Goal: Information Seeking & Learning: Learn about a topic

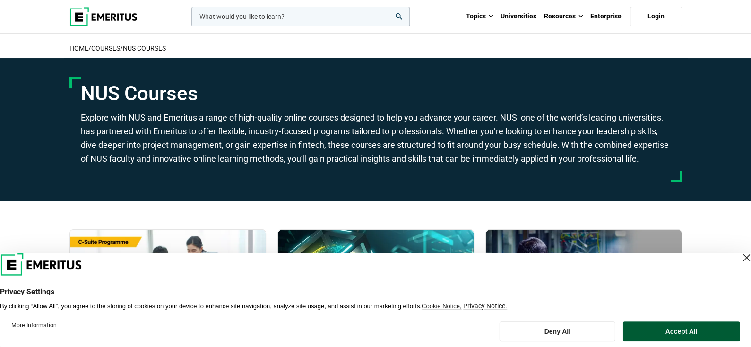
click at [691, 323] on button "Accept All" at bounding box center [681, 331] width 117 height 20
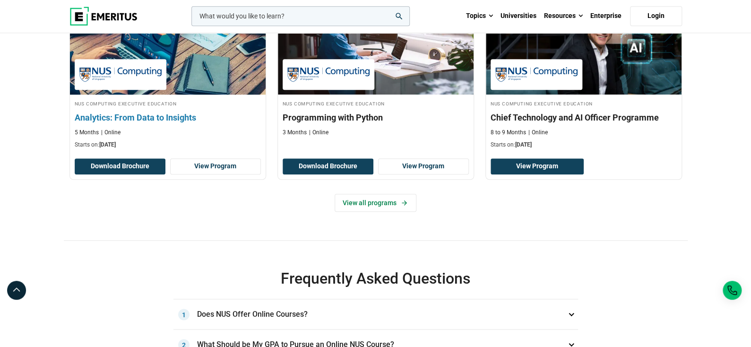
scroll to position [425, 0]
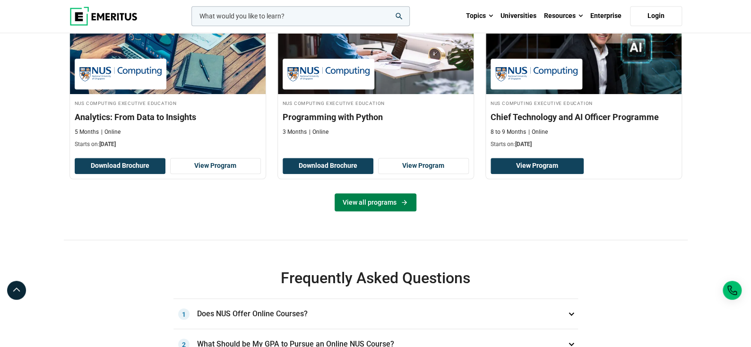
click at [400, 206] on icon at bounding box center [404, 202] width 8 height 8
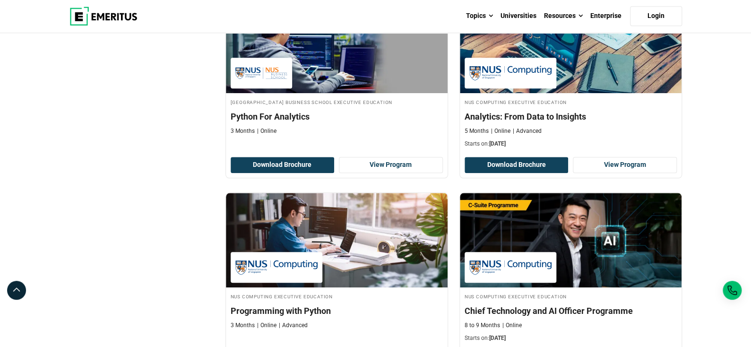
scroll to position [378, 0]
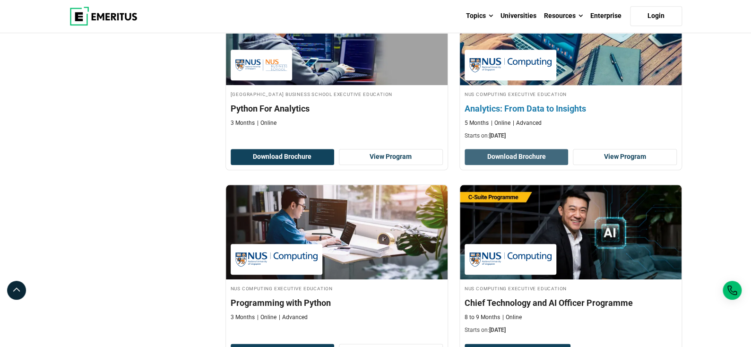
click at [548, 156] on button "Download Brochure" at bounding box center [517, 157] width 104 height 16
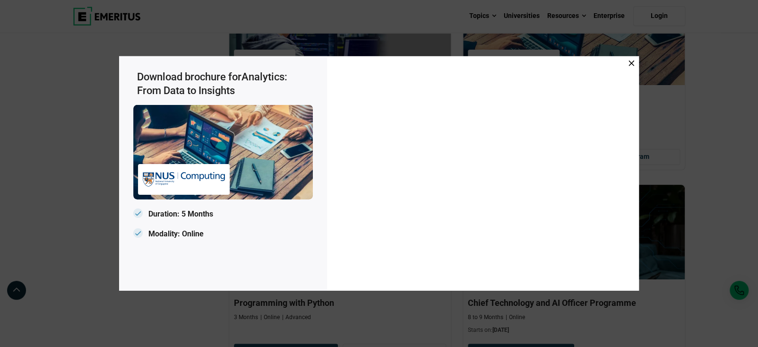
click at [632, 62] on icon at bounding box center [632, 63] width 6 height 6
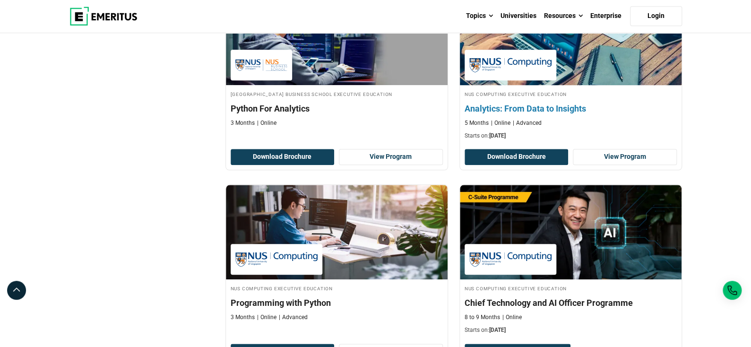
click at [466, 107] on h4 "Analytics: From Data to Insights" at bounding box center [571, 109] width 212 height 12
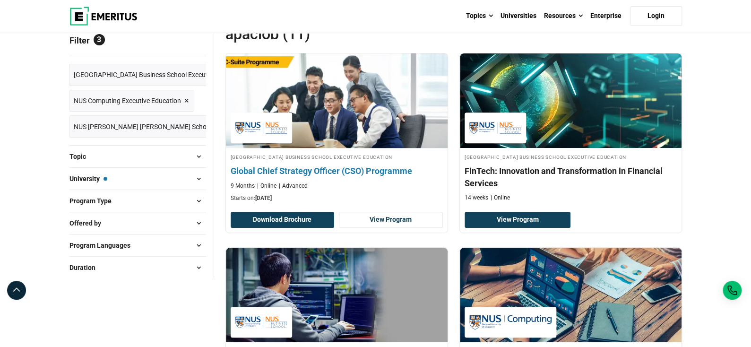
scroll to position [95, 0]
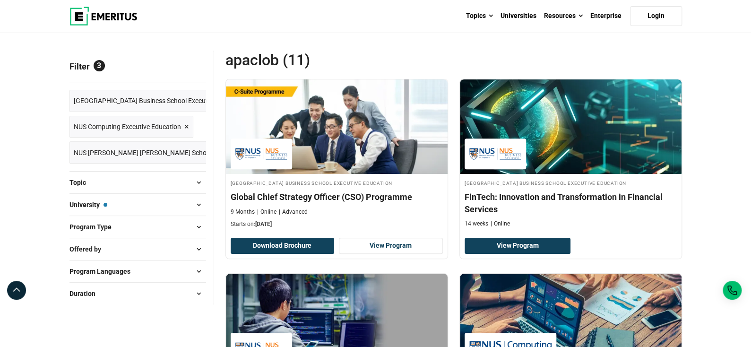
click at [119, 252] on button "Offered by" at bounding box center [137, 249] width 137 height 14
click at [73, 269] on input "University ( 11 )" at bounding box center [74, 272] width 9 height 9
checkbox input "true"
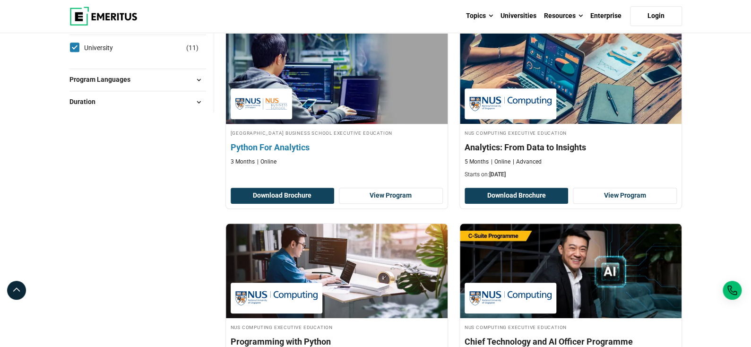
scroll to position [331, 0]
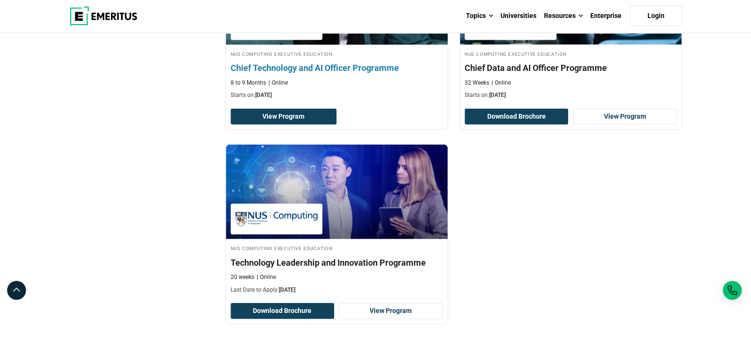
scroll to position [992, 0]
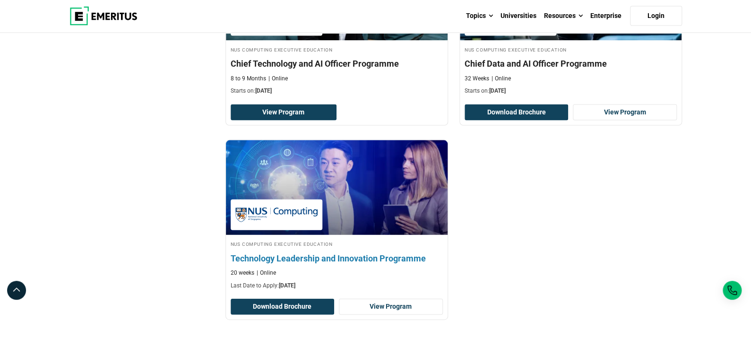
click at [322, 257] on h4 "Technology Leadership and Innovation Programme" at bounding box center [337, 258] width 212 height 12
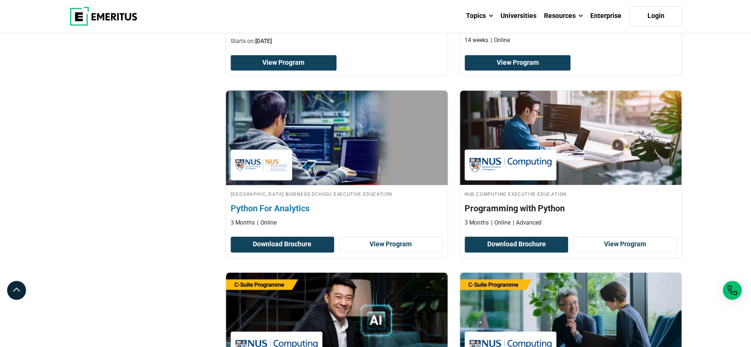
scroll to position [661, 0]
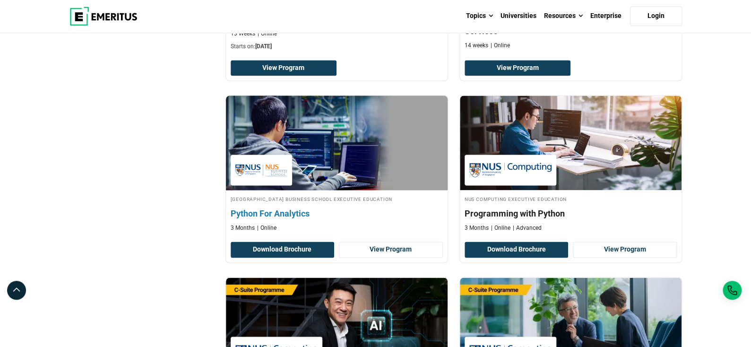
click at [343, 207] on h4 "Python For Analytics" at bounding box center [337, 213] width 212 height 12
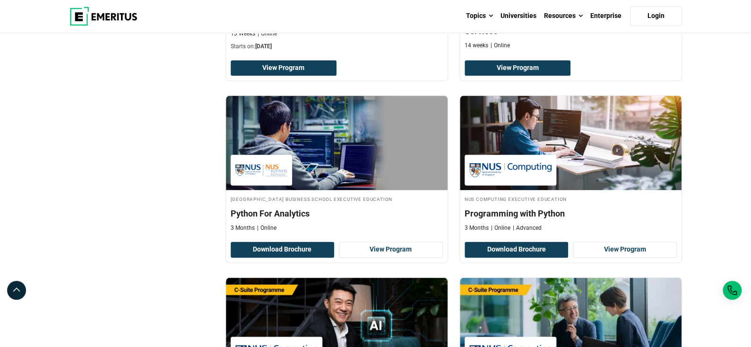
scroll to position [520, 0]
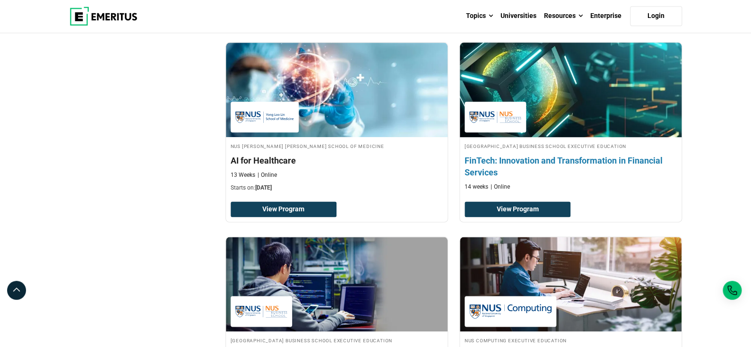
click at [537, 159] on h4 "FinTech: Innovation and Transformation in Financial Services" at bounding box center [571, 167] width 212 height 24
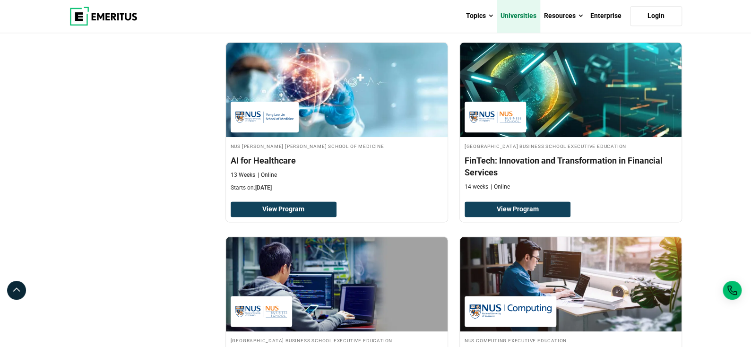
click at [520, 11] on link "Universities" at bounding box center [518, 16] width 43 height 33
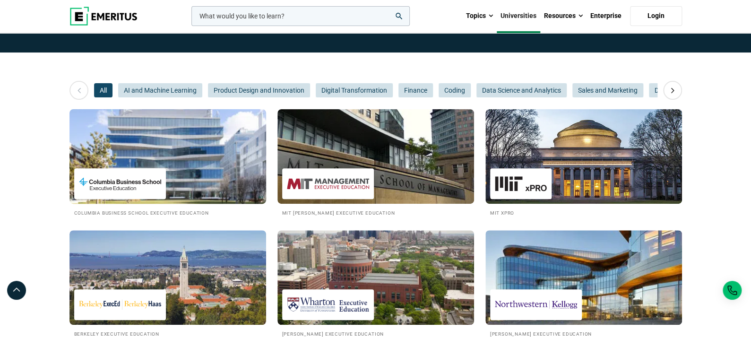
scroll to position [141, 0]
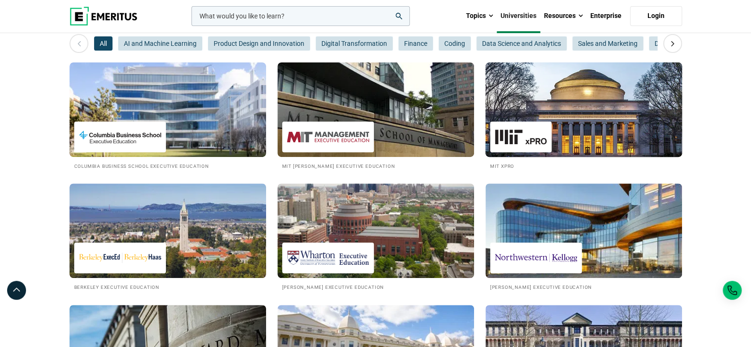
click at [600, 115] on img at bounding box center [583, 110] width 216 height 104
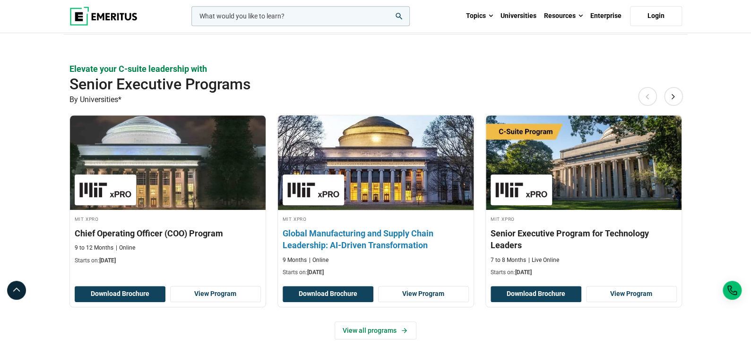
scroll to position [284, 0]
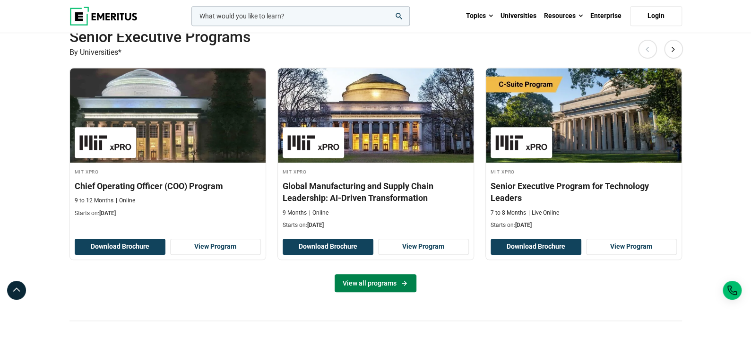
click at [373, 278] on link "View all programs" at bounding box center [376, 283] width 82 height 18
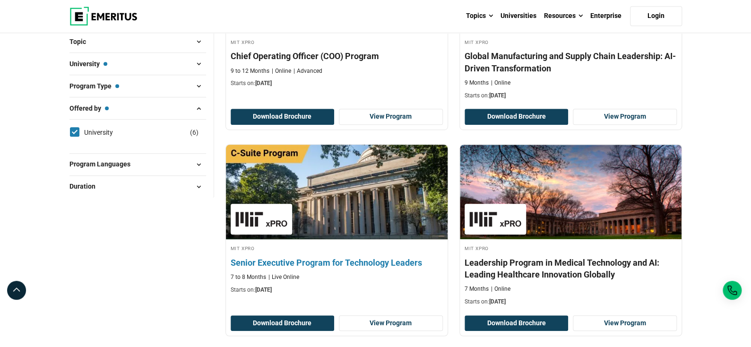
scroll to position [95, 0]
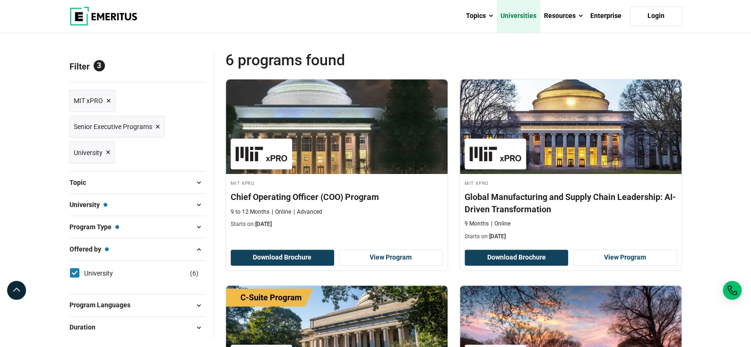
click at [515, 13] on link "Universities" at bounding box center [518, 16] width 43 height 33
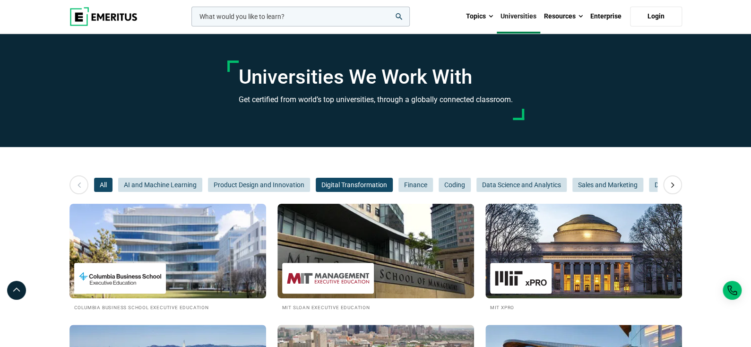
click at [334, 182] on span "Digital Transformation" at bounding box center [354, 185] width 77 height 14
click at [186, 182] on span "AI and Machine Learning" at bounding box center [160, 185] width 84 height 14
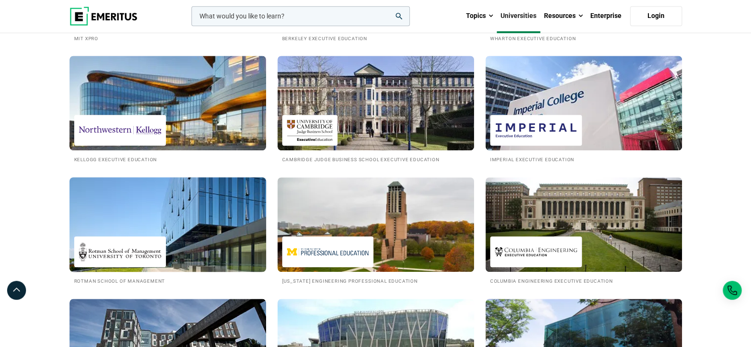
scroll to position [284, 0]
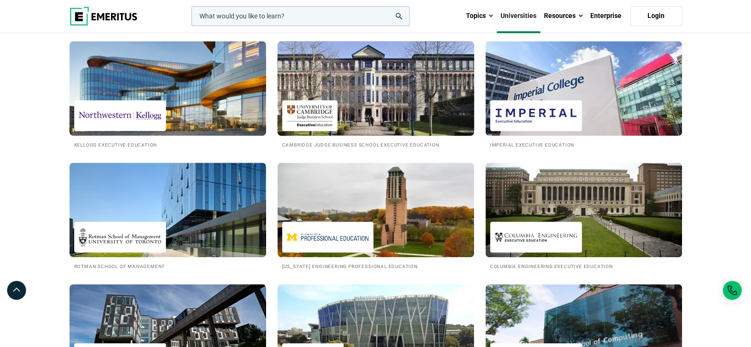
click at [388, 110] on img at bounding box center [375, 88] width 216 height 104
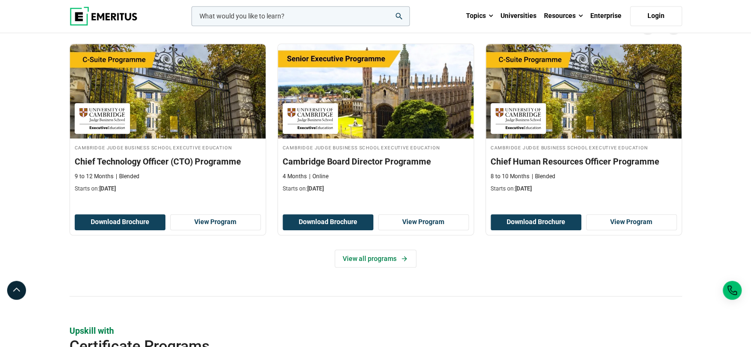
scroll to position [331, 0]
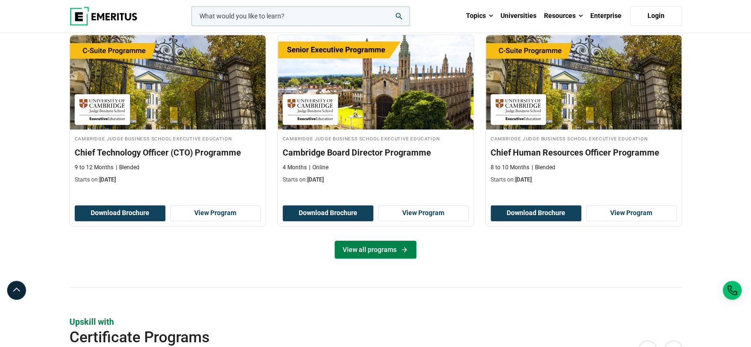
click at [385, 250] on link "View all programs" at bounding box center [376, 250] width 82 height 18
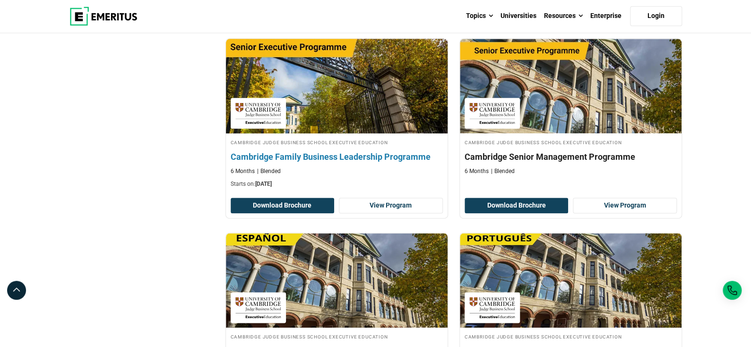
scroll to position [520, 0]
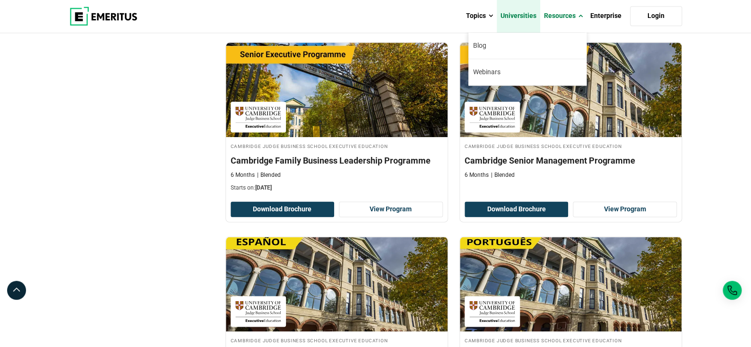
click at [524, 18] on link "Universities" at bounding box center [518, 16] width 43 height 33
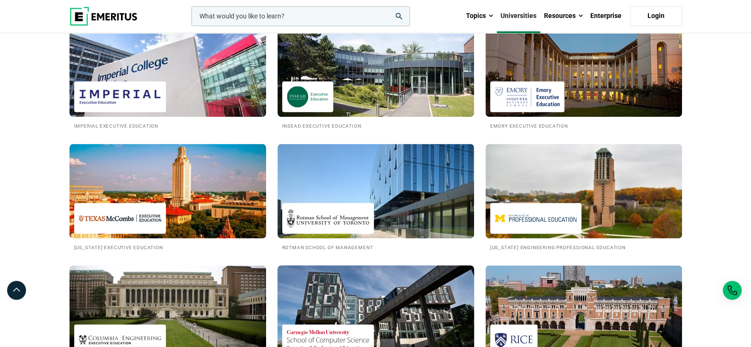
scroll to position [661, 0]
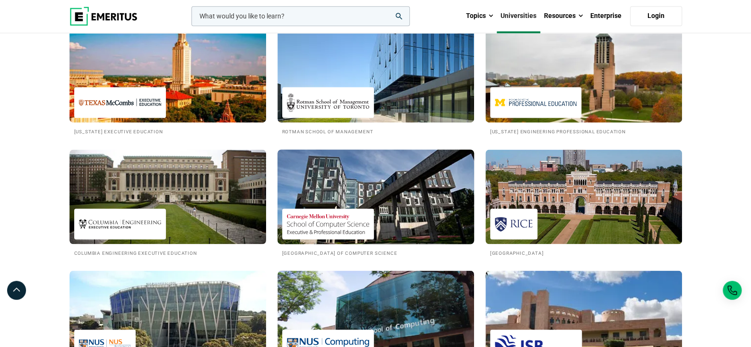
click at [372, 199] on img at bounding box center [375, 197] width 216 height 104
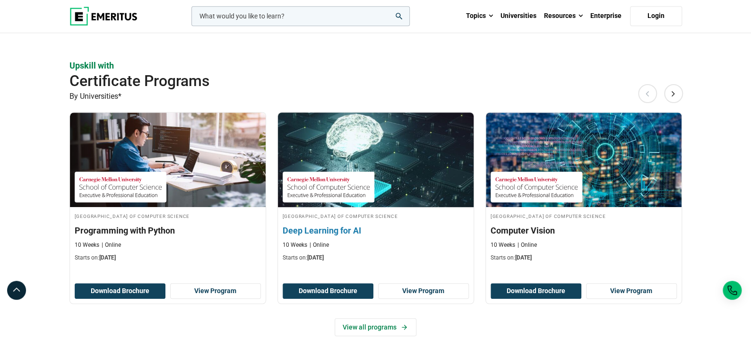
scroll to position [284, 0]
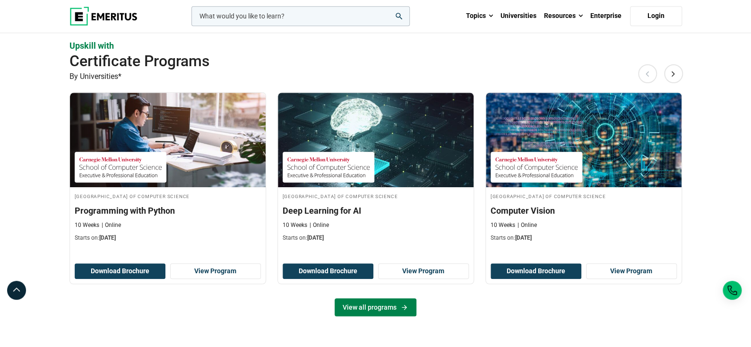
click at [362, 306] on link "View all programs" at bounding box center [376, 307] width 82 height 18
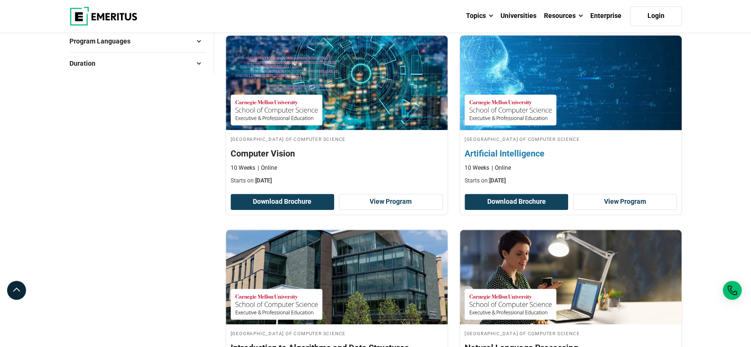
scroll to position [331, 0]
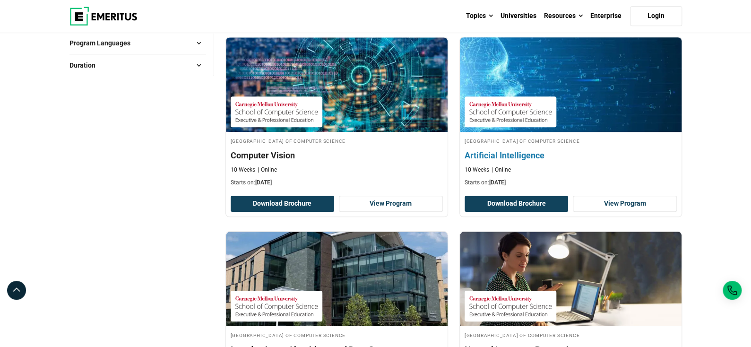
click at [529, 149] on h4 "Artificial Intelligence" at bounding box center [571, 155] width 212 height 12
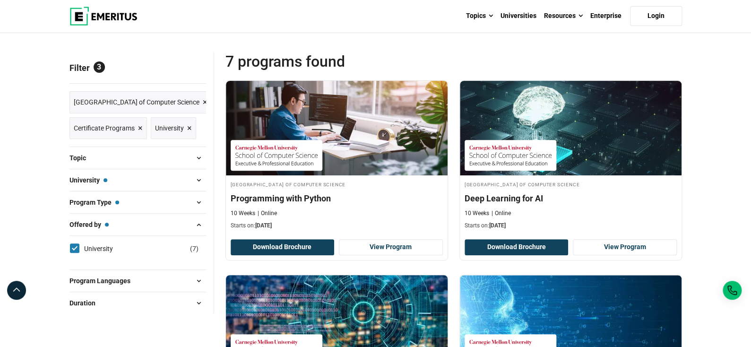
scroll to position [95, 0]
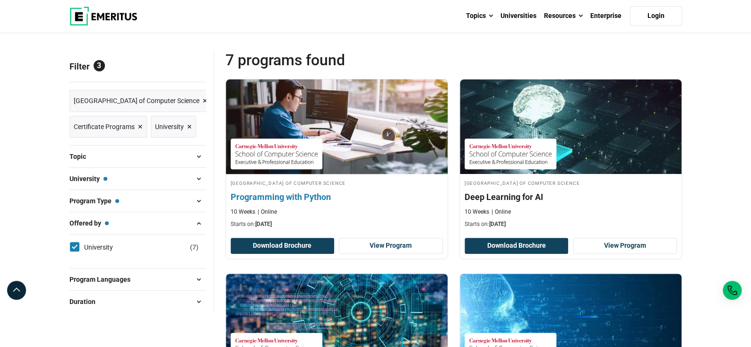
click at [330, 211] on div "10 Weeks Online" at bounding box center [337, 212] width 212 height 8
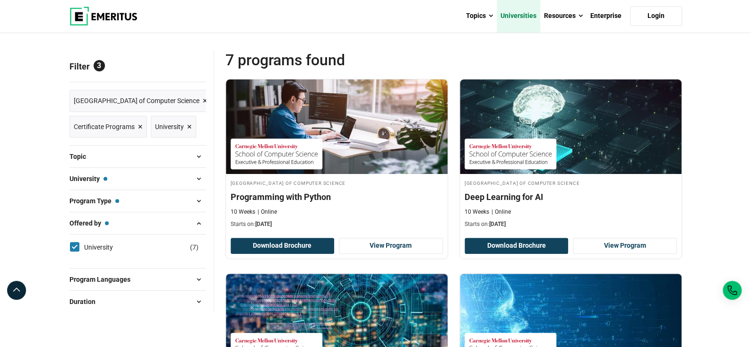
click at [518, 15] on link "Universities" at bounding box center [518, 16] width 43 height 33
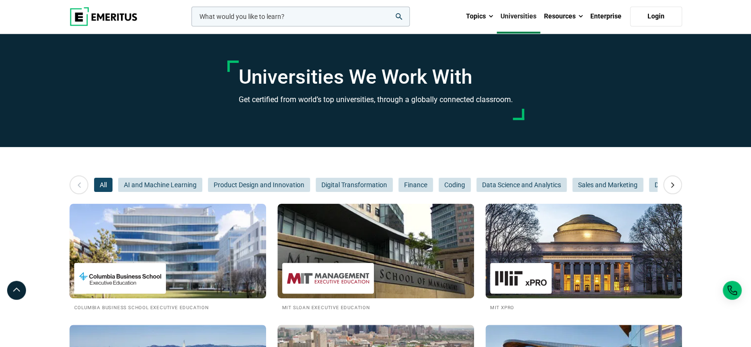
click at [79, 186] on icon at bounding box center [79, 184] width 17 height 17
click at [672, 185] on icon at bounding box center [672, 184] width 17 height 17
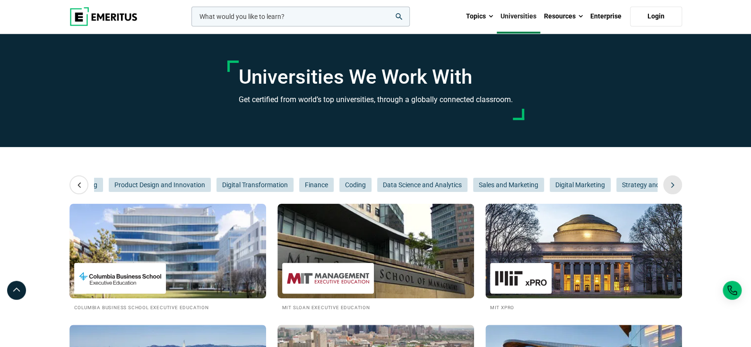
scroll to position [0, 141]
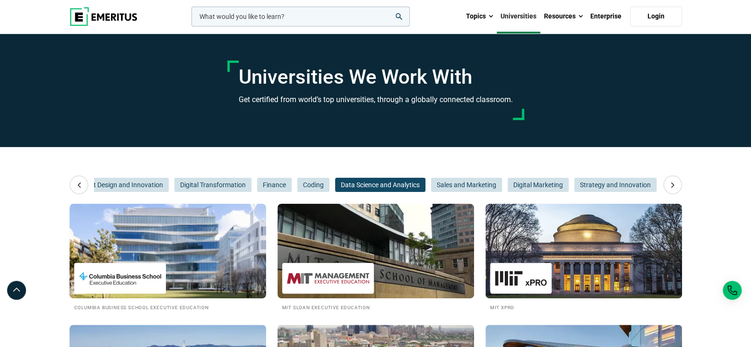
click at [362, 182] on span "Data Science and Analytics" at bounding box center [380, 185] width 90 height 14
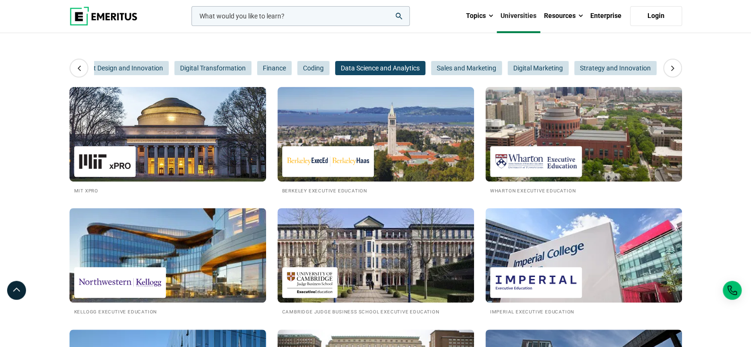
scroll to position [141, 0]
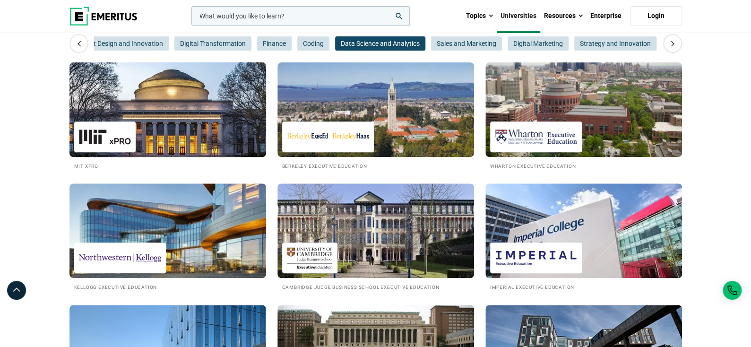
click at [172, 130] on img at bounding box center [168, 110] width 216 height 104
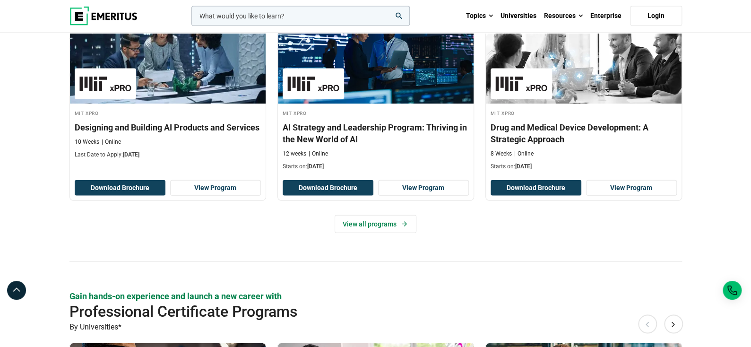
scroll to position [992, 0]
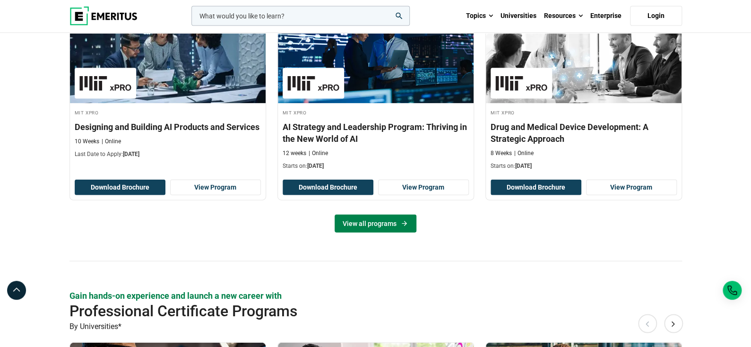
click at [369, 215] on link "View all programs" at bounding box center [376, 224] width 82 height 18
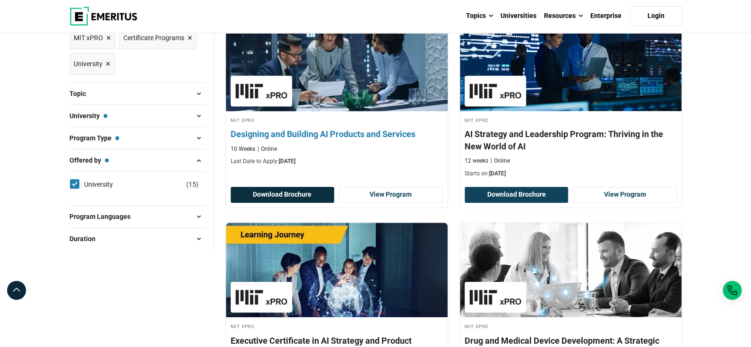
scroll to position [141, 0]
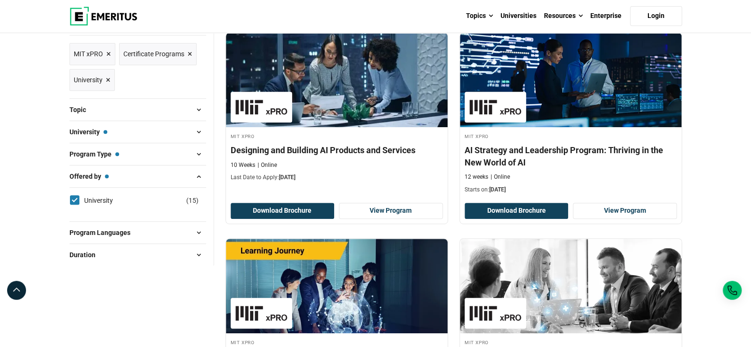
click at [139, 95] on div "Filter 3 Reset all × MIT xPRO × Certificate Programs × University × Filters 3 R…" at bounding box center [141, 135] width 145 height 262
click at [138, 116] on div "Topic AI and Machine Learning ( 9 ) Digital Transformation ( 1 ) Healthcare ( 3…" at bounding box center [137, 109] width 137 height 22
click at [138, 112] on button "Topic" at bounding box center [137, 110] width 137 height 14
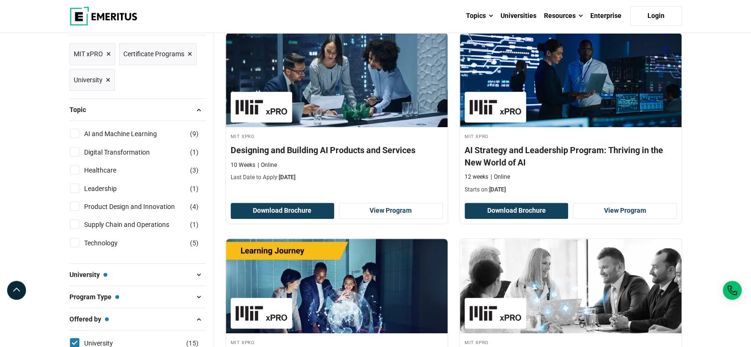
click at [75, 131] on input "AI and Machine Learning ( 9 )" at bounding box center [74, 133] width 9 height 9
checkbox input "true"
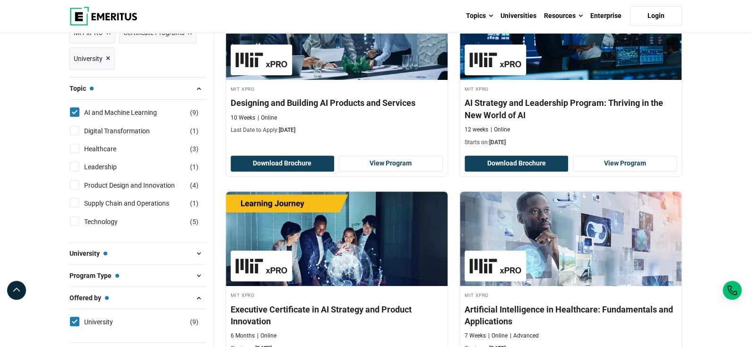
scroll to position [189, 0]
click at [72, 131] on input "Digital Transformation ( 1 )" at bounding box center [74, 130] width 9 height 9
checkbox input "true"
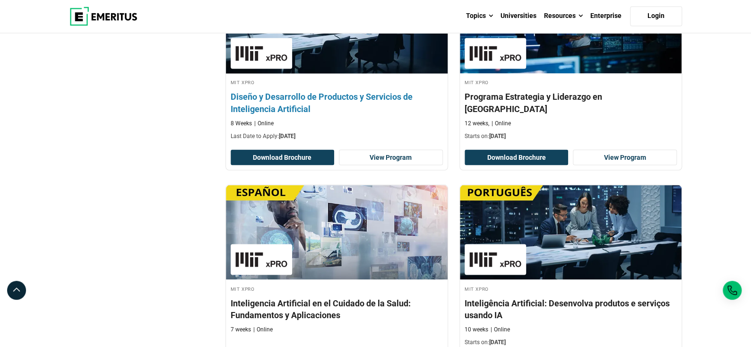
scroll to position [803, 0]
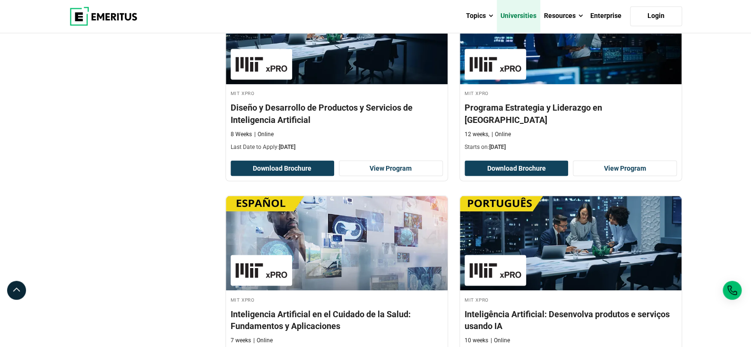
click at [528, 16] on link "Universities" at bounding box center [518, 16] width 43 height 33
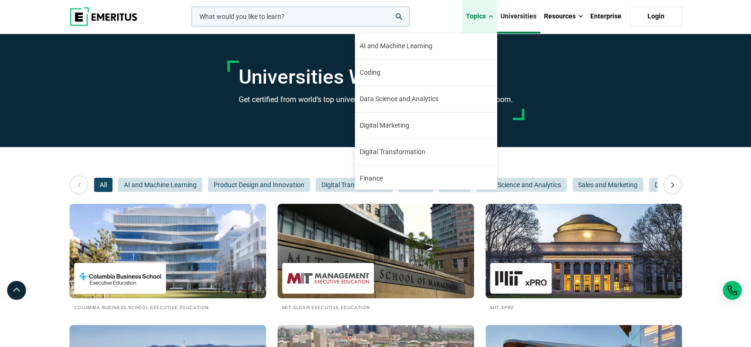
click at [484, 13] on link "Topics" at bounding box center [479, 16] width 34 height 33
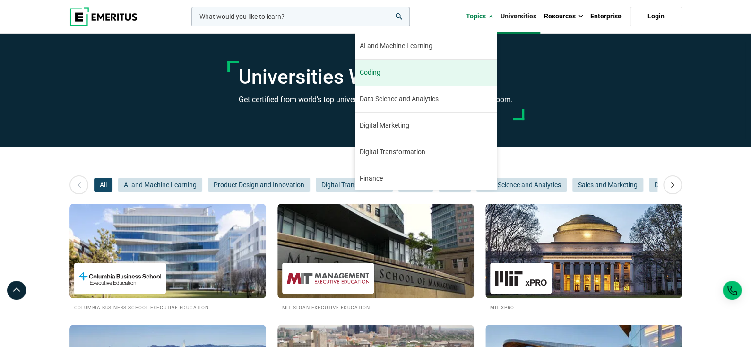
click at [375, 73] on span "Coding" at bounding box center [370, 73] width 21 height 10
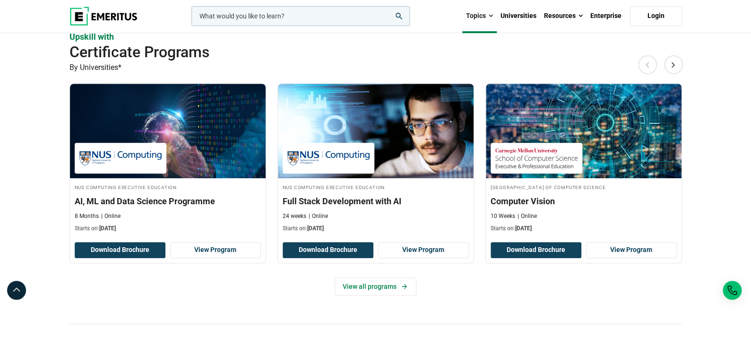
scroll to position [189, 0]
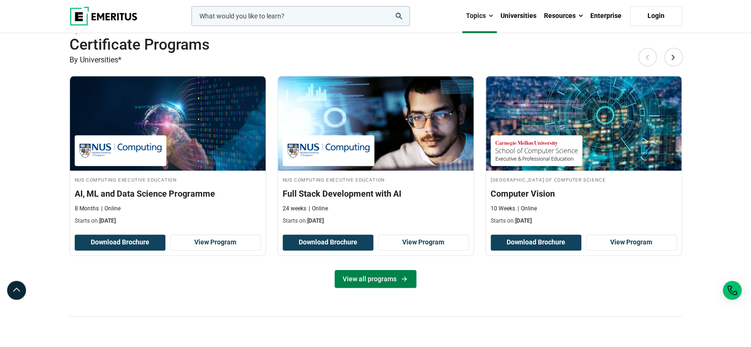
click at [351, 282] on link "View all programs" at bounding box center [376, 279] width 82 height 18
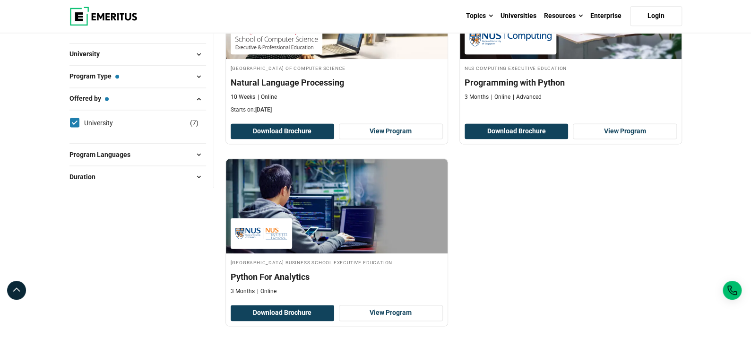
scroll to position [614, 0]
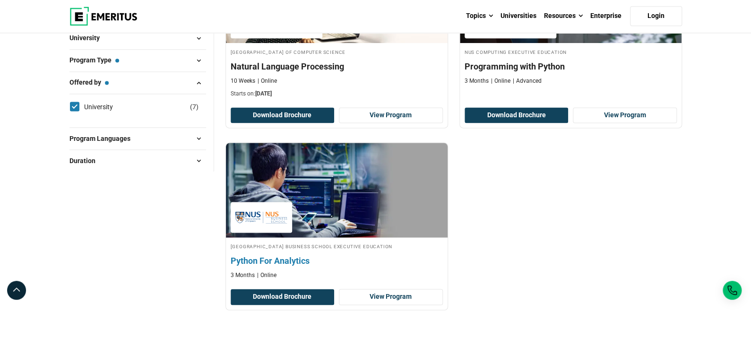
click at [283, 258] on h4 "Python For Analytics" at bounding box center [337, 261] width 212 height 12
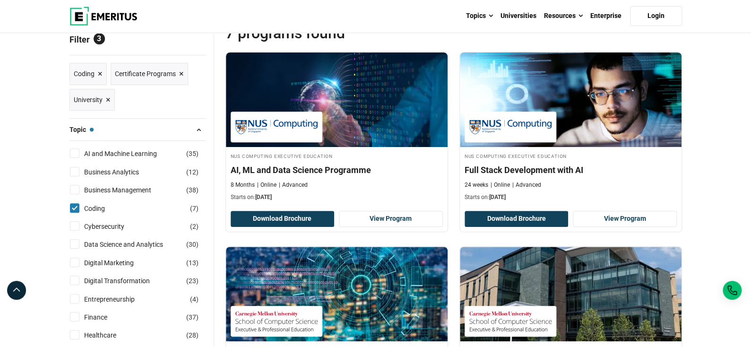
scroll to position [0, 0]
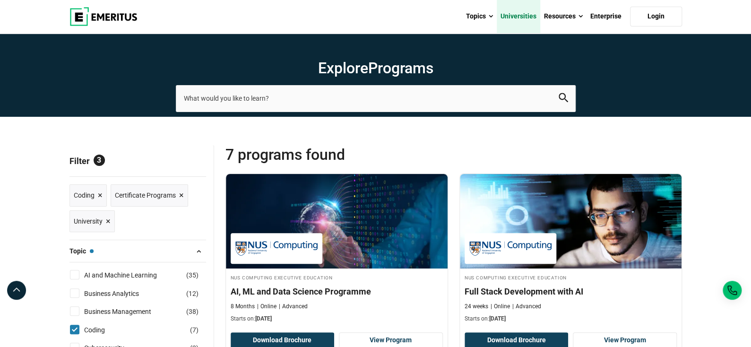
click at [519, 19] on link "Universities" at bounding box center [518, 16] width 43 height 33
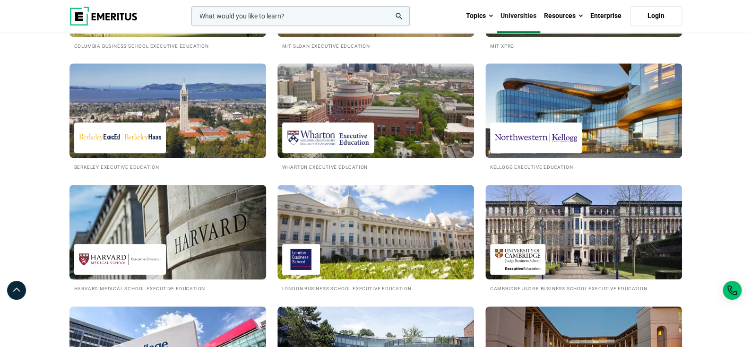
scroll to position [331, 0]
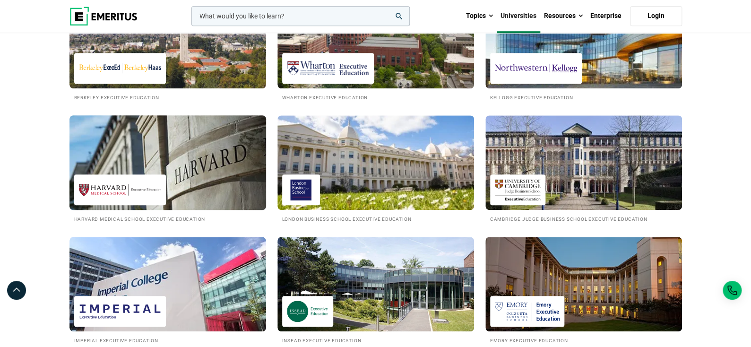
click at [182, 181] on img at bounding box center [168, 163] width 216 height 104
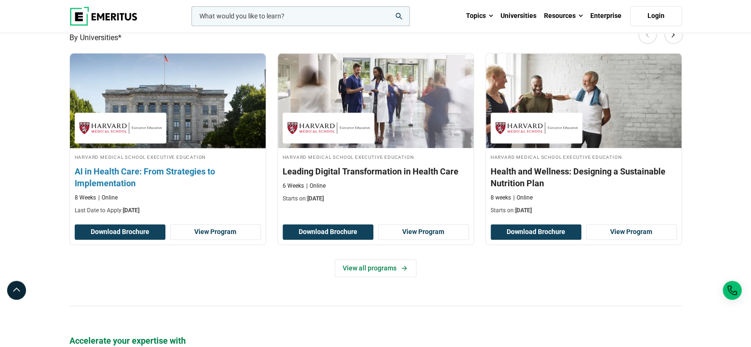
scroll to position [661, 0]
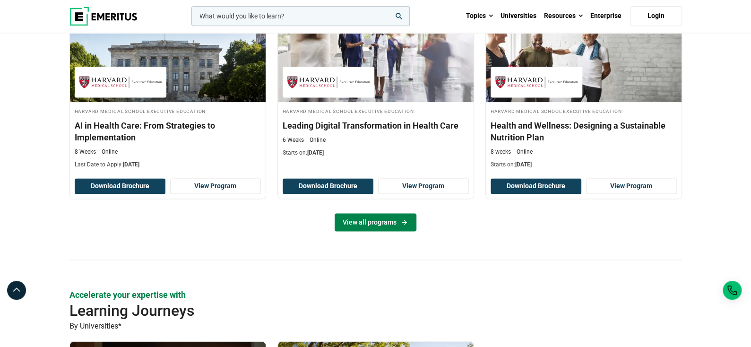
click at [392, 220] on link "View all programs" at bounding box center [376, 222] width 82 height 18
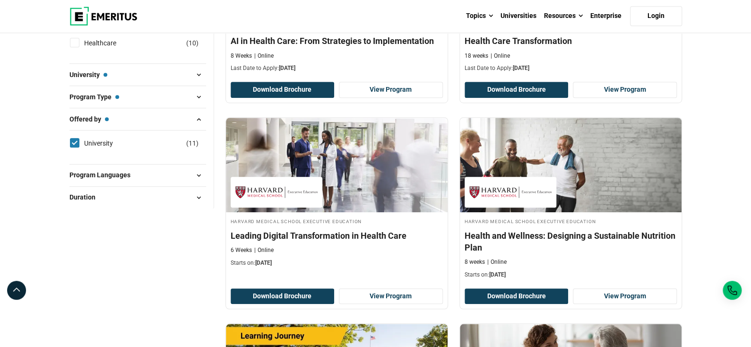
scroll to position [236, 0]
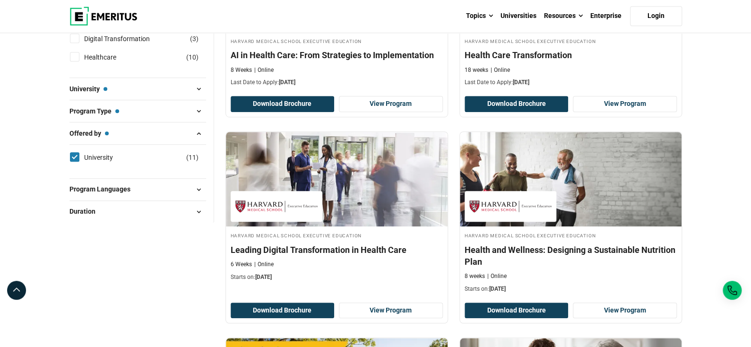
click at [127, 88] on button "University — Harvard Medical School Executive Education" at bounding box center [137, 89] width 137 height 14
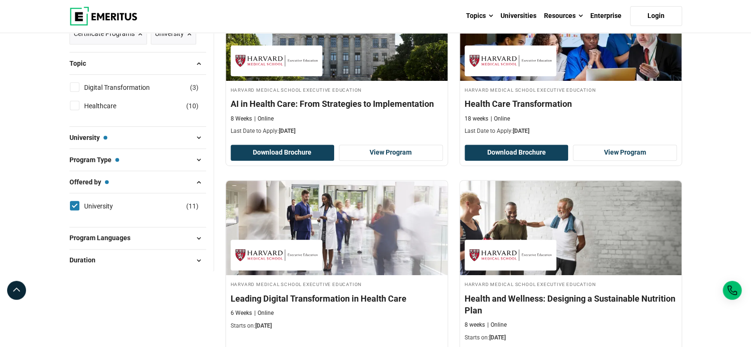
scroll to position [95, 0]
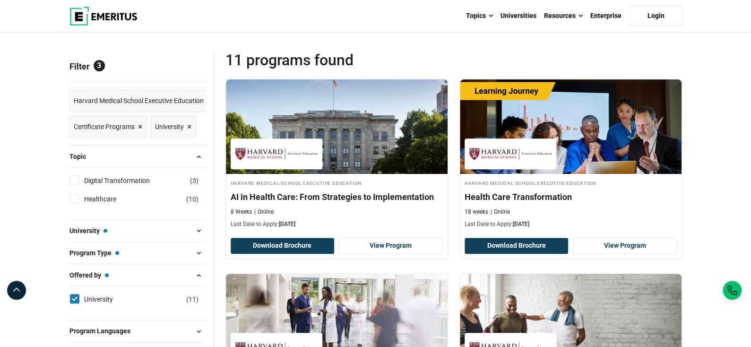
click at [73, 180] on input "Digital Transformation ( 3 )" at bounding box center [74, 179] width 9 height 9
checkbox input "true"
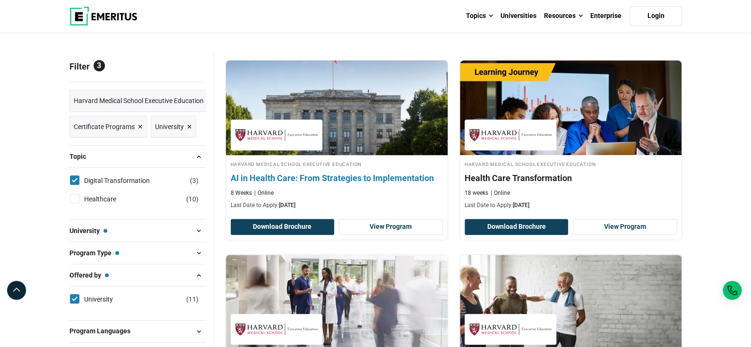
scroll to position [142, 0]
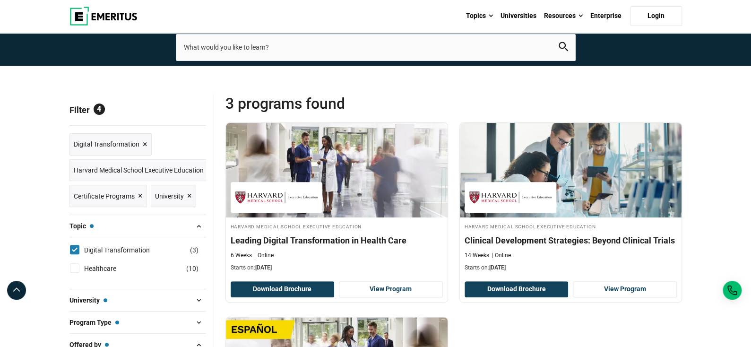
scroll to position [47, 0]
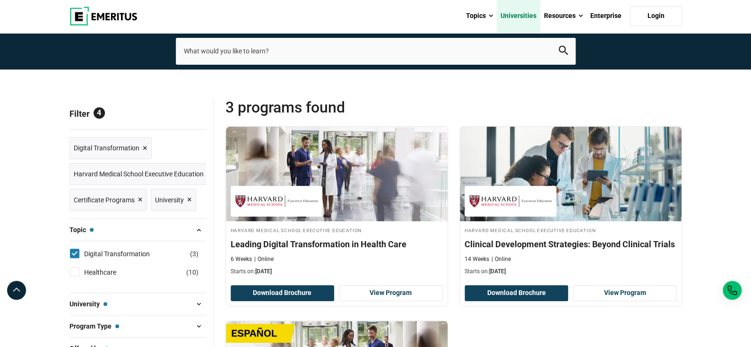
click at [511, 17] on link "Universities" at bounding box center [518, 16] width 43 height 33
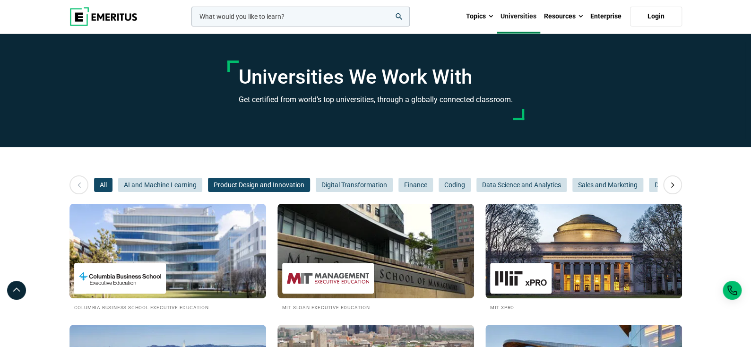
click at [265, 180] on span "Product Design and Innovation" at bounding box center [259, 185] width 102 height 14
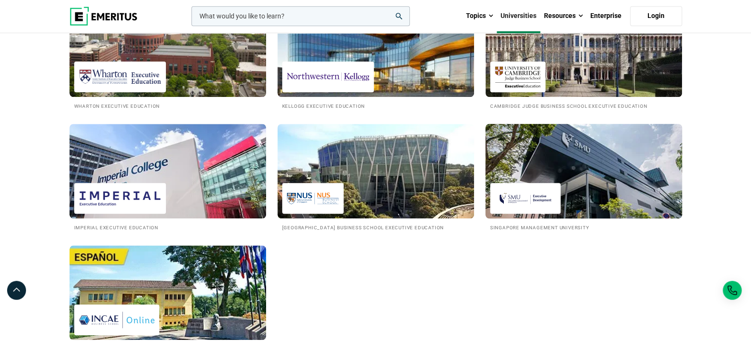
scroll to position [331, 0]
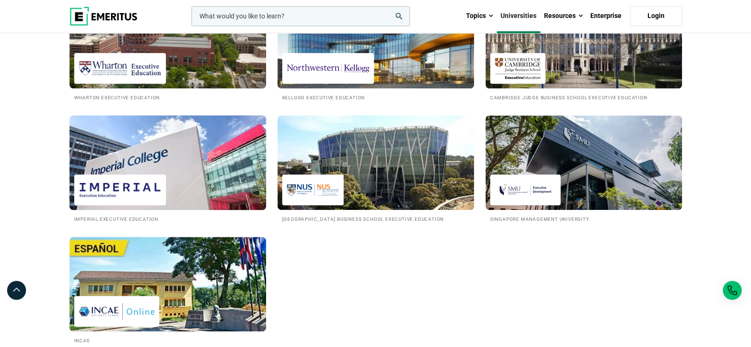
click at [154, 172] on img at bounding box center [168, 163] width 216 height 104
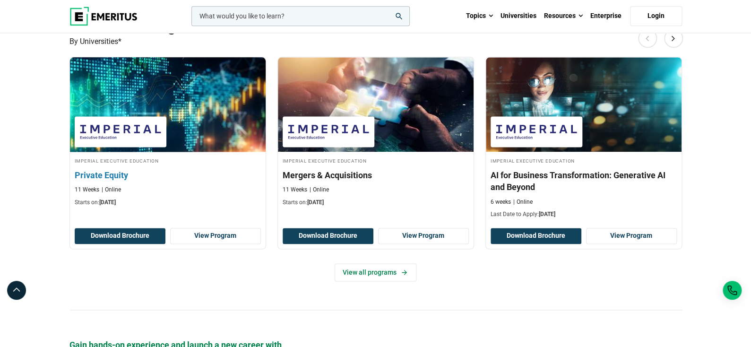
scroll to position [614, 0]
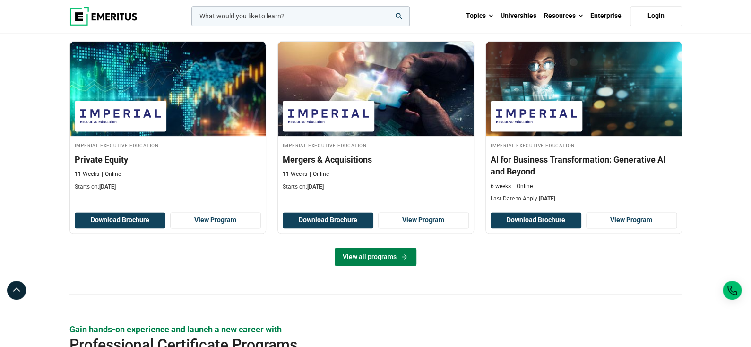
click at [384, 250] on link "View all programs" at bounding box center [376, 257] width 82 height 18
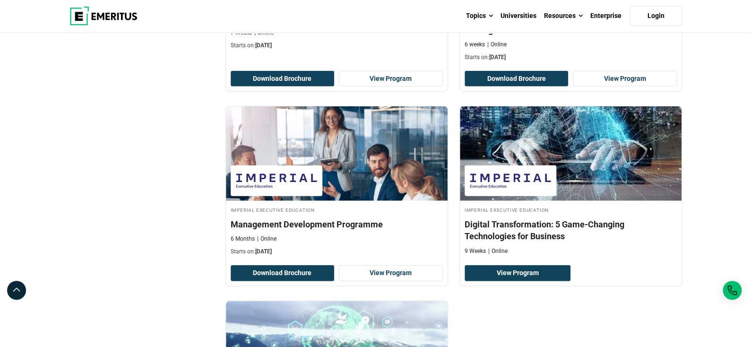
scroll to position [709, 0]
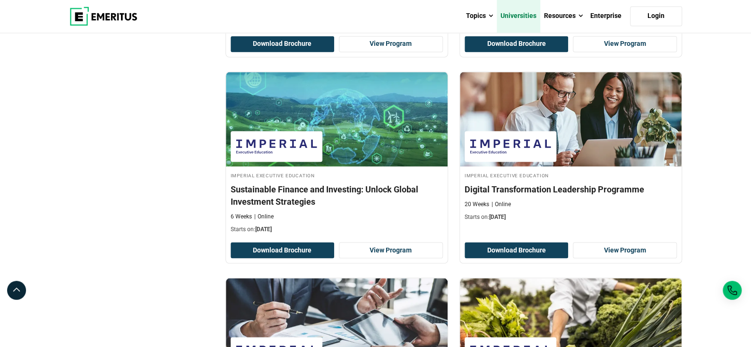
click at [520, 17] on link "Universities" at bounding box center [518, 16] width 43 height 33
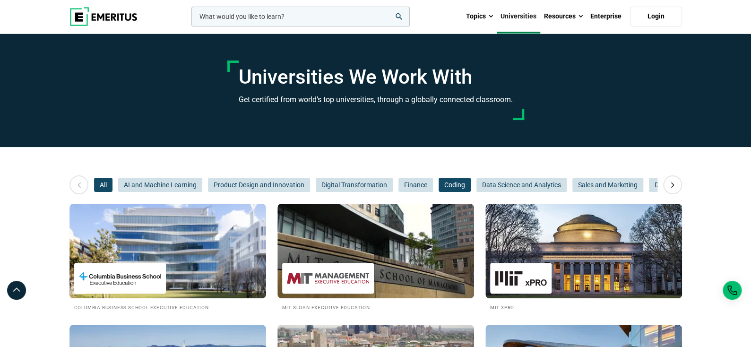
click at [443, 183] on span "Coding" at bounding box center [455, 185] width 32 height 14
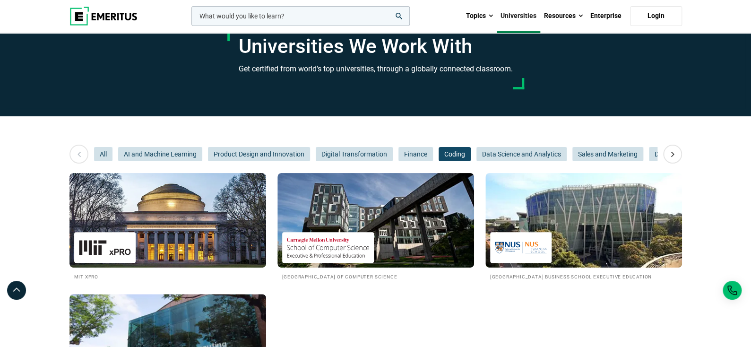
scroll to position [141, 0]
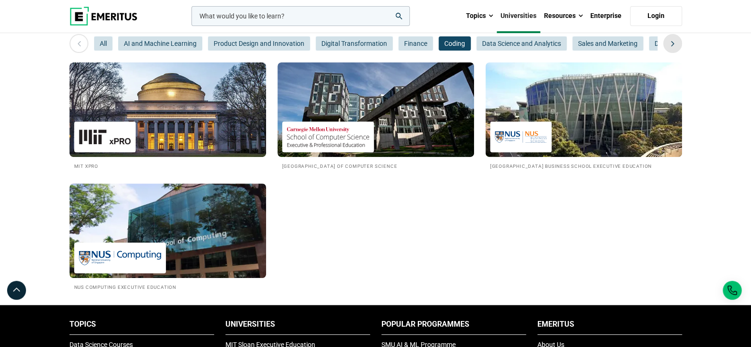
click at [673, 42] on icon at bounding box center [672, 43] width 17 height 17
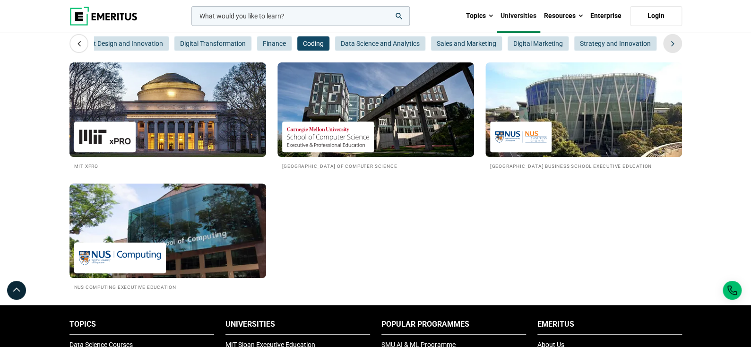
click at [673, 42] on icon at bounding box center [672, 43] width 17 height 17
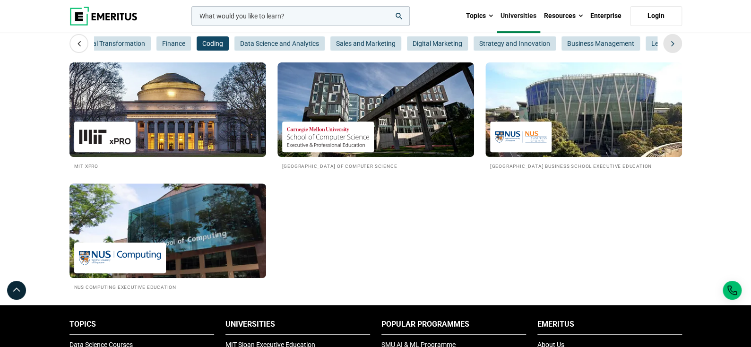
scroll to position [0, 283]
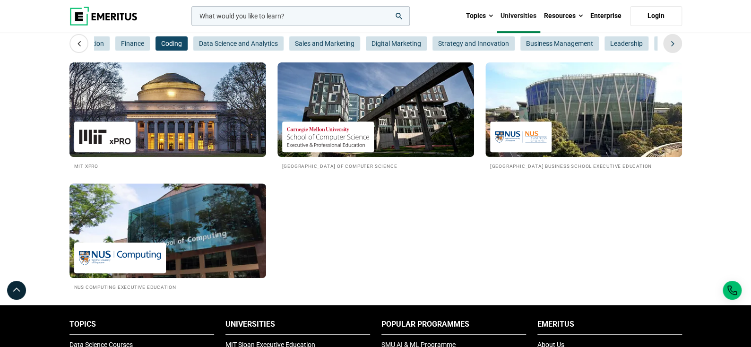
click at [673, 42] on icon at bounding box center [672, 43] width 17 height 17
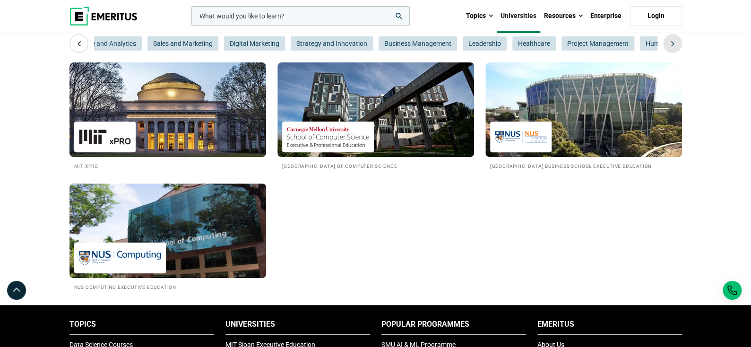
click at [673, 42] on icon at bounding box center [672, 43] width 17 height 17
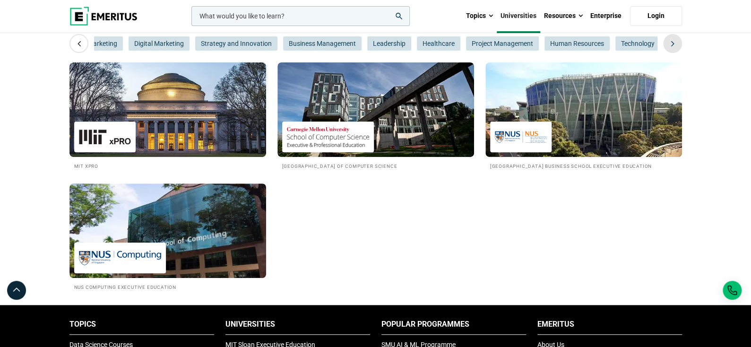
scroll to position [0, 566]
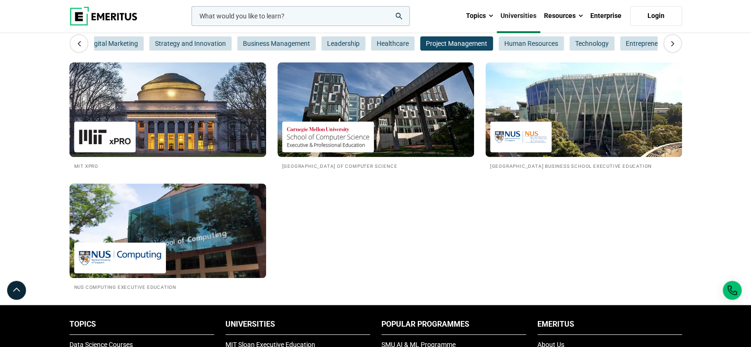
click at [445, 40] on span "Project Management" at bounding box center [456, 43] width 73 height 14
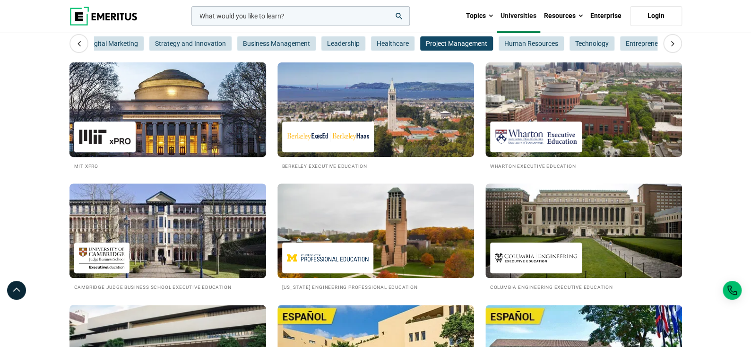
click at [217, 113] on img at bounding box center [168, 110] width 216 height 104
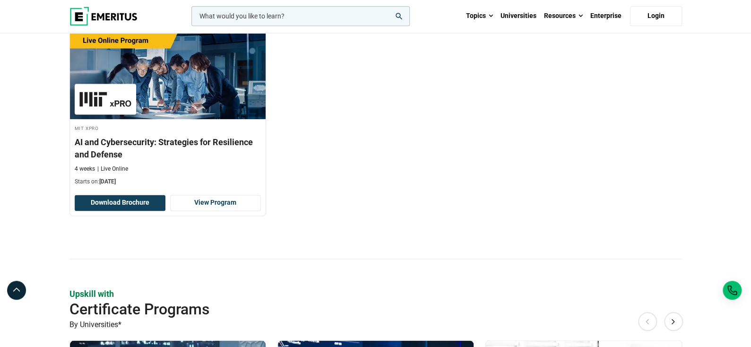
scroll to position [992, 0]
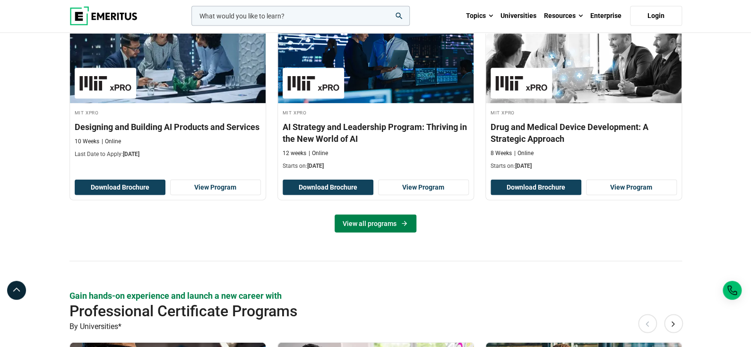
click at [389, 224] on link "View all programs" at bounding box center [376, 224] width 82 height 18
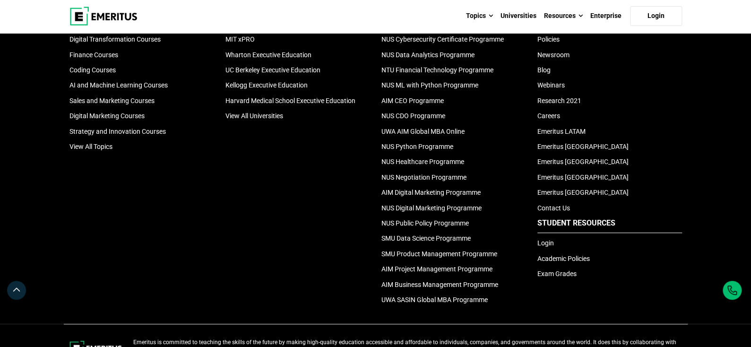
scroll to position [1843, 0]
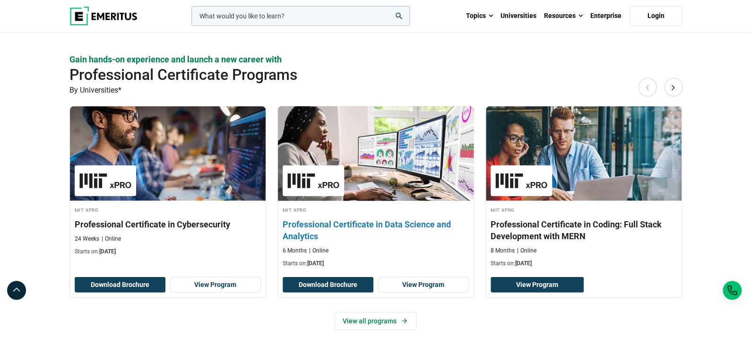
click at [318, 223] on h3 "Professional Certificate in Data Science and Analytics" at bounding box center [376, 230] width 186 height 24
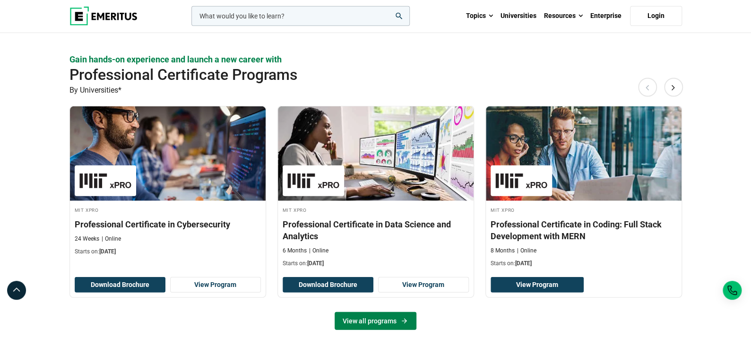
click at [396, 316] on link "View all programs" at bounding box center [376, 321] width 82 height 18
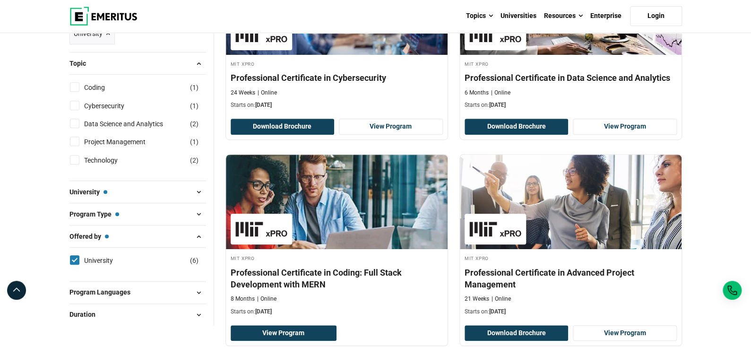
scroll to position [236, 0]
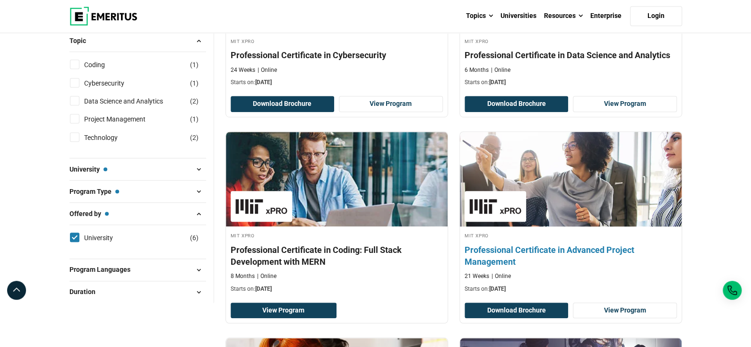
click at [558, 232] on h4 "MIT xPRO" at bounding box center [571, 235] width 212 height 8
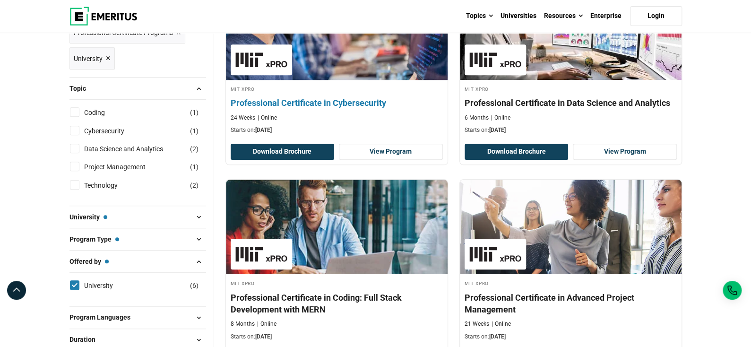
scroll to position [0, 0]
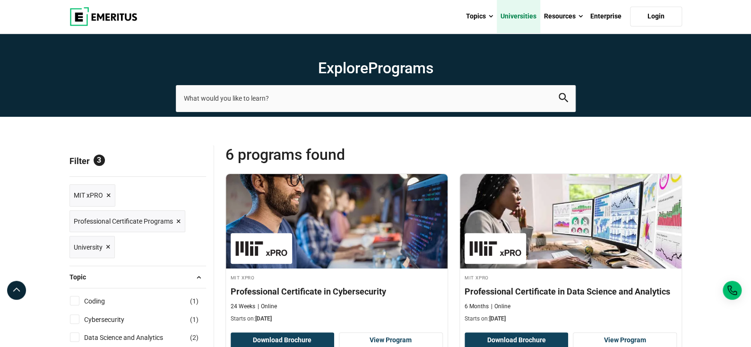
click at [530, 17] on link "Universities" at bounding box center [518, 16] width 43 height 33
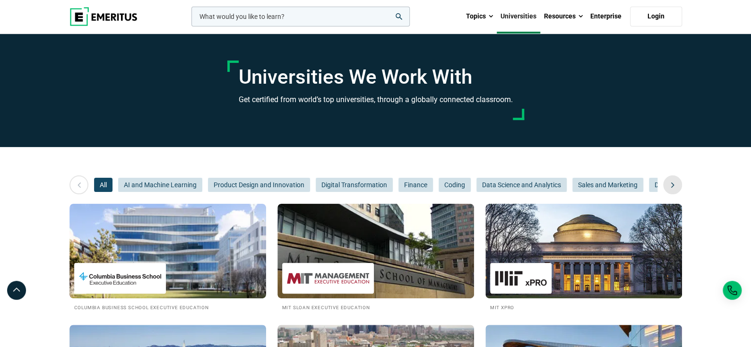
click at [672, 185] on icon at bounding box center [672, 184] width 17 height 17
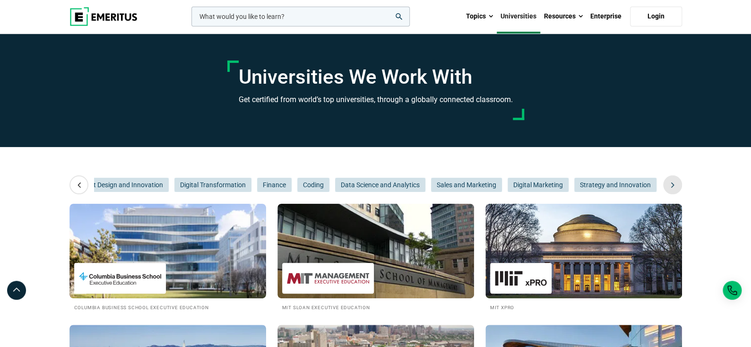
click at [672, 185] on icon at bounding box center [672, 184] width 17 height 17
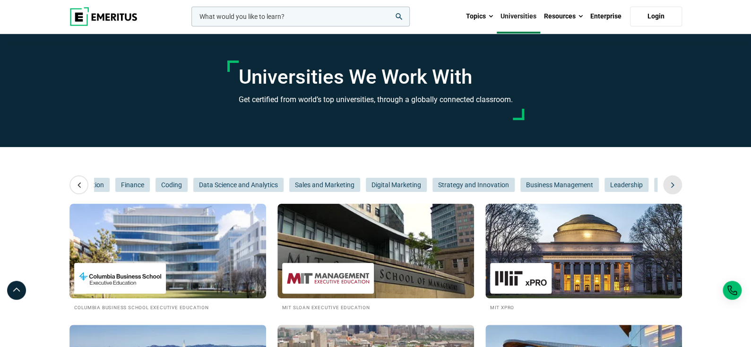
click at [672, 185] on icon at bounding box center [672, 184] width 17 height 17
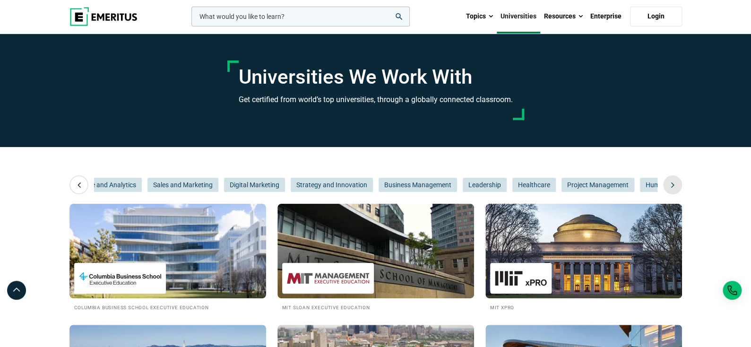
click at [672, 185] on icon at bounding box center [672, 184] width 17 height 17
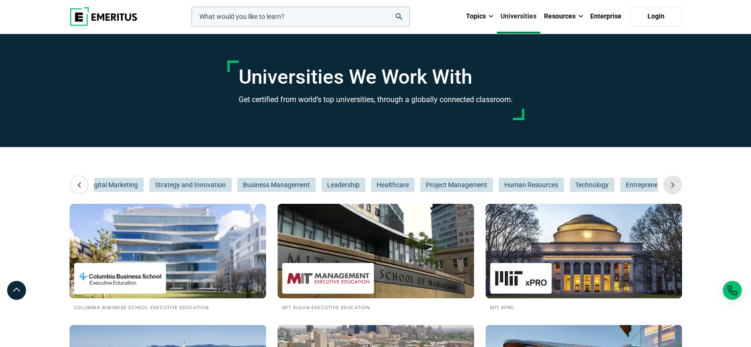
click at [672, 185] on icon at bounding box center [672, 184] width 17 height 17
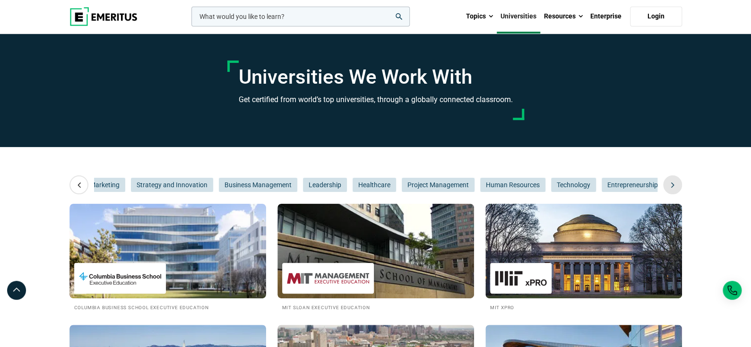
click at [672, 185] on icon at bounding box center [672, 184] width 17 height 17
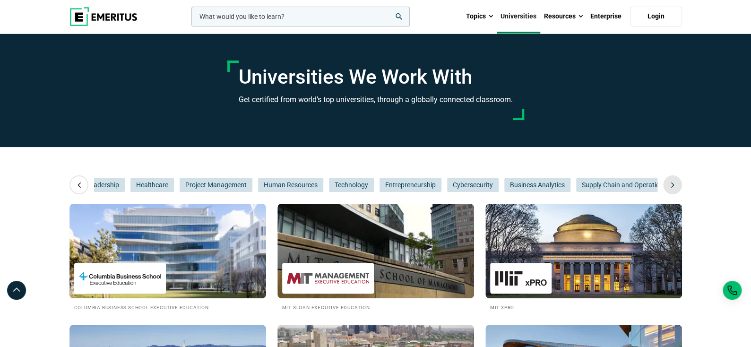
scroll to position [0, 850]
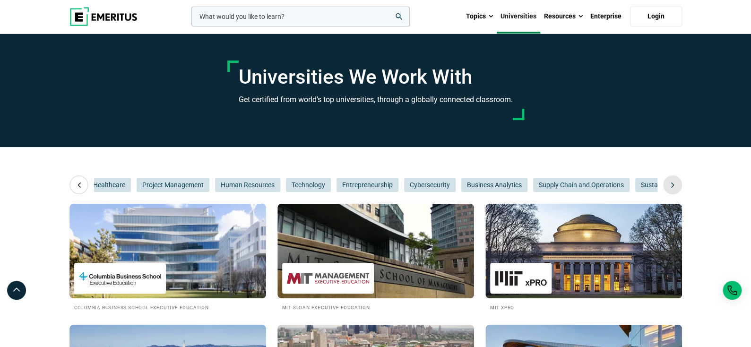
click at [672, 185] on icon at bounding box center [672, 184] width 17 height 17
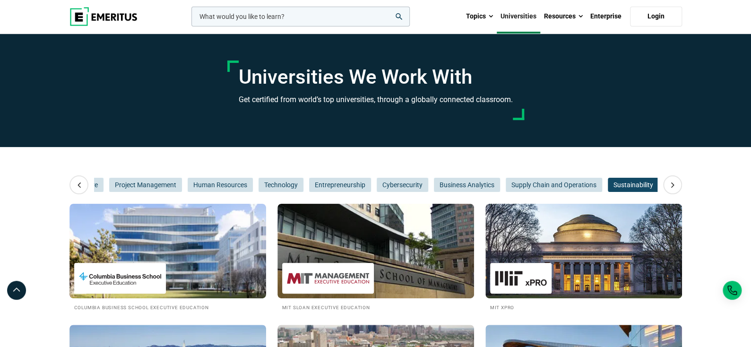
click at [627, 184] on span "Sustainability" at bounding box center [633, 185] width 51 height 14
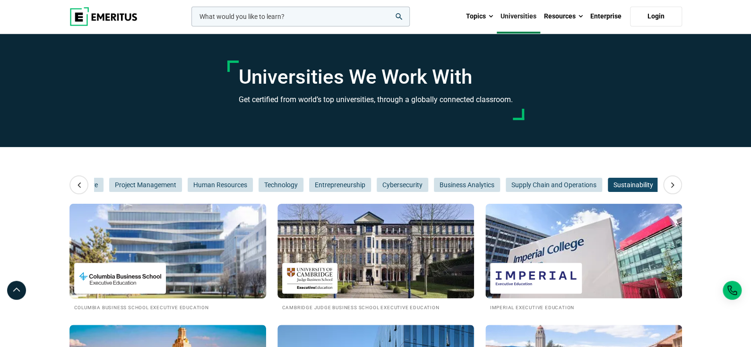
click at [130, 267] on div at bounding box center [120, 278] width 92 height 31
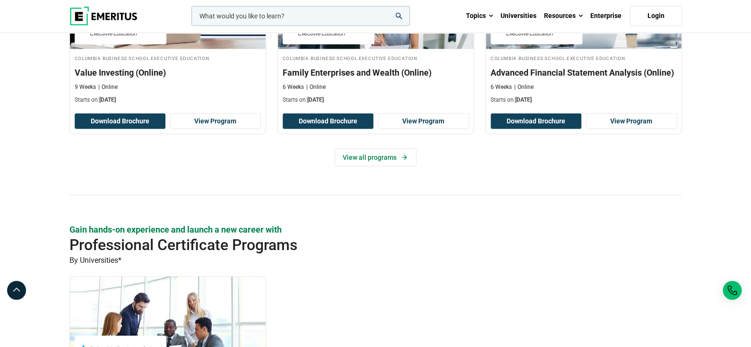
scroll to position [1465, 0]
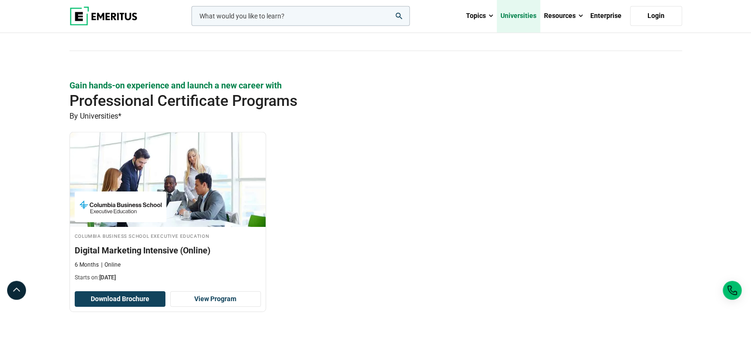
click at [524, 14] on link "Universities" at bounding box center [518, 16] width 43 height 33
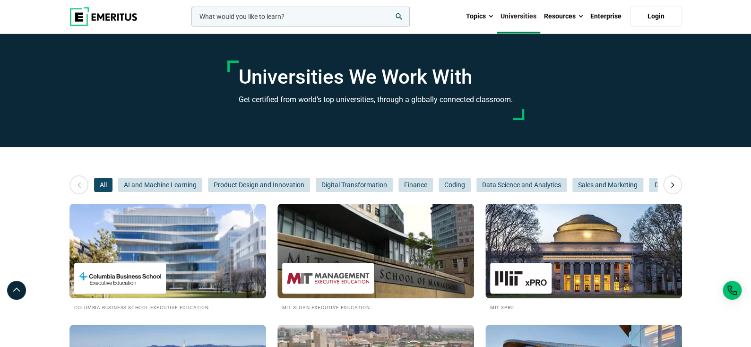
click at [513, 17] on link "Universities" at bounding box center [518, 16] width 43 height 33
click at [75, 181] on icon at bounding box center [79, 184] width 17 height 17
click at [155, 182] on span "AI and Machine Learning" at bounding box center [160, 185] width 84 height 14
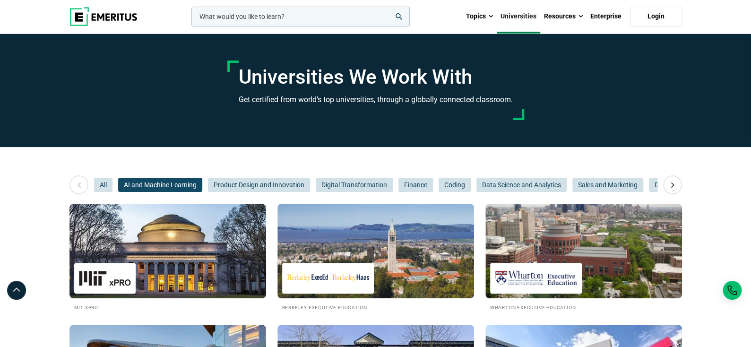
click at [513, 14] on link "Universities" at bounding box center [518, 16] width 43 height 33
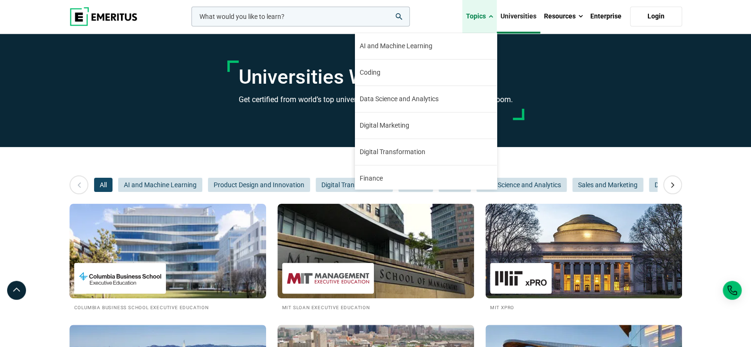
click at [482, 14] on link "Topics" at bounding box center [479, 16] width 34 height 33
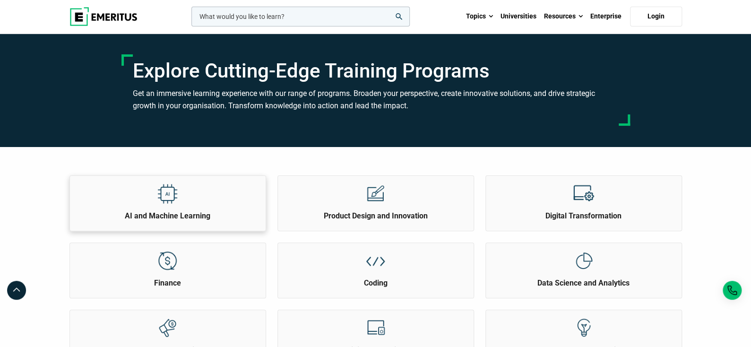
click at [141, 205] on div "AI and Machine Learning" at bounding box center [168, 198] width 196 height 45
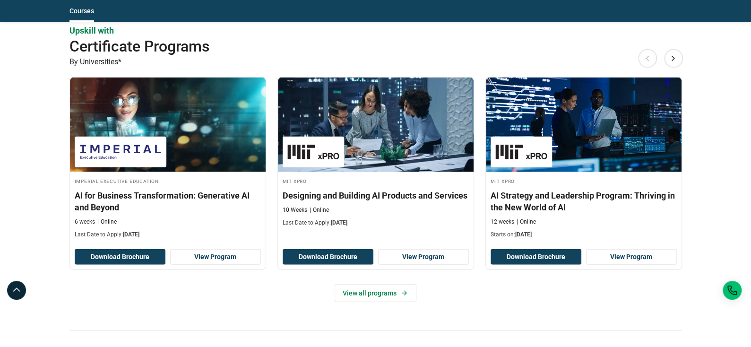
scroll to position [1086, 0]
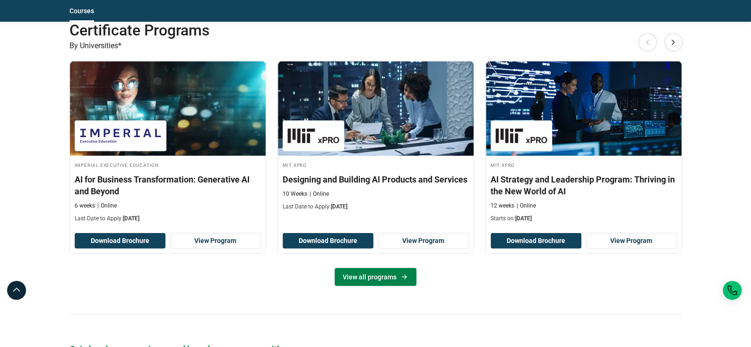
click at [369, 278] on link "View all programs" at bounding box center [376, 277] width 82 height 18
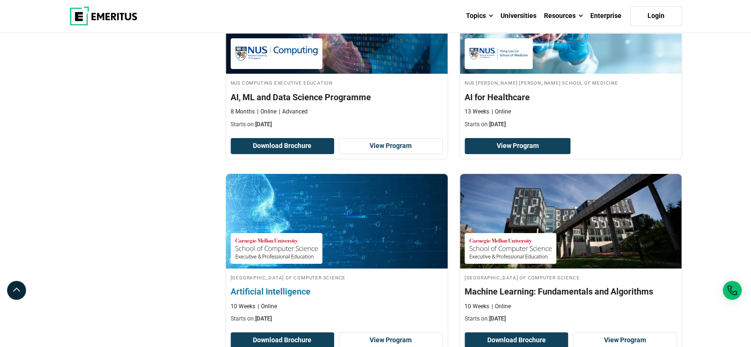
scroll to position [1512, 0]
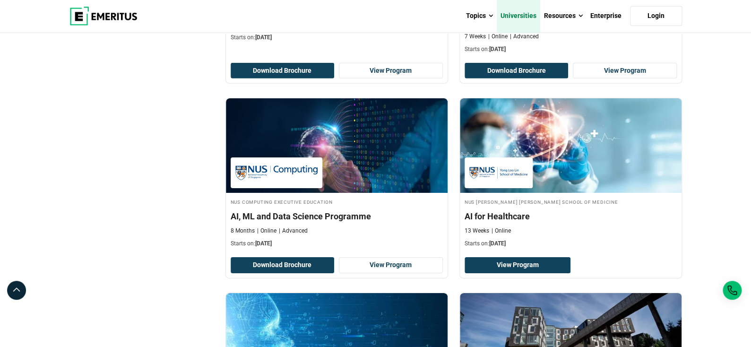
click at [518, 17] on link "Universities" at bounding box center [518, 16] width 43 height 33
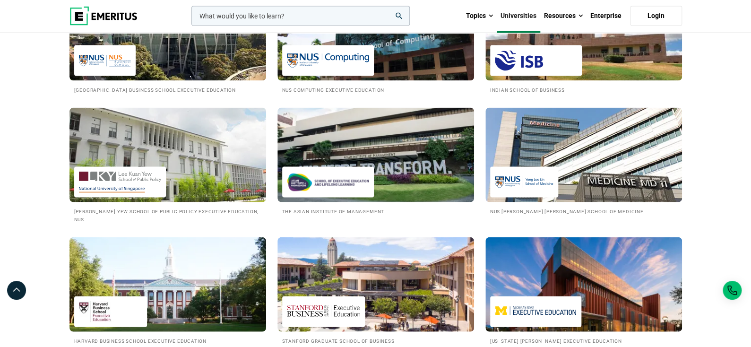
scroll to position [1039, 0]
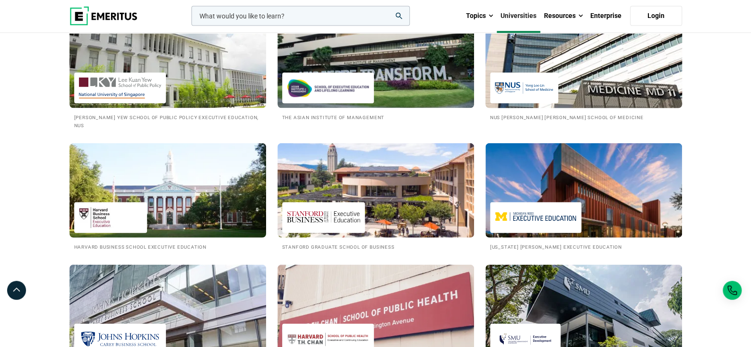
click at [517, 83] on div at bounding box center [524, 88] width 68 height 31
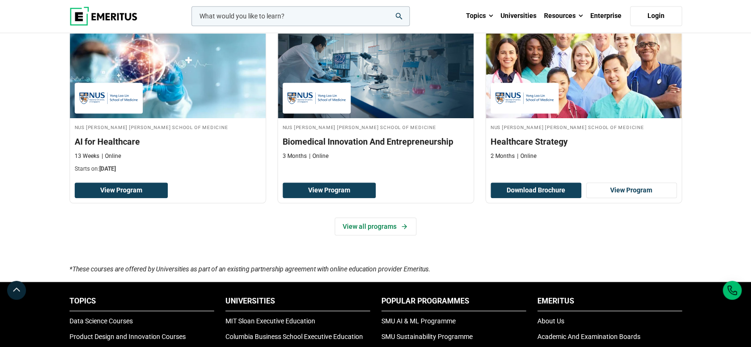
scroll to position [331, 0]
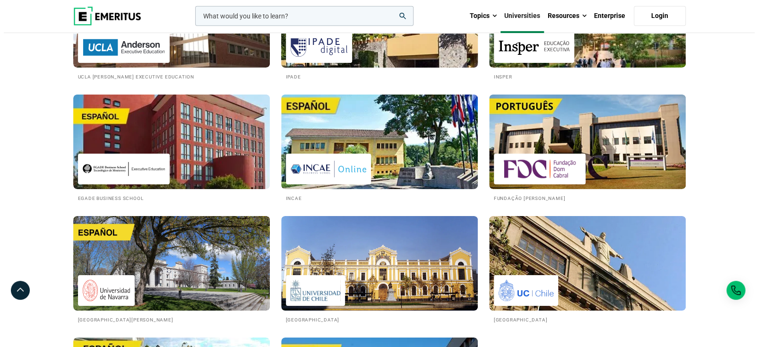
scroll to position [1607, 0]
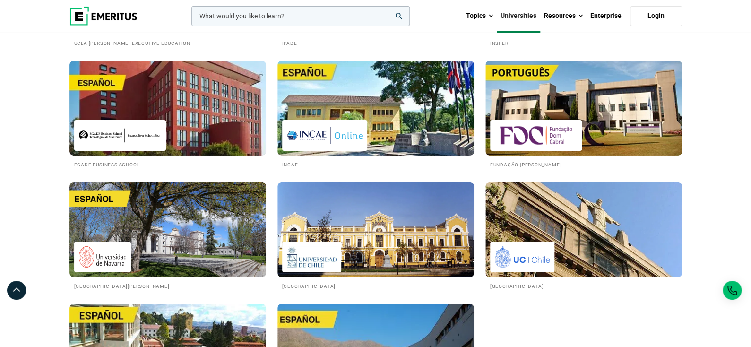
click at [334, 15] on input "woocommerce-product-search-field-0" at bounding box center [300, 16] width 218 height 20
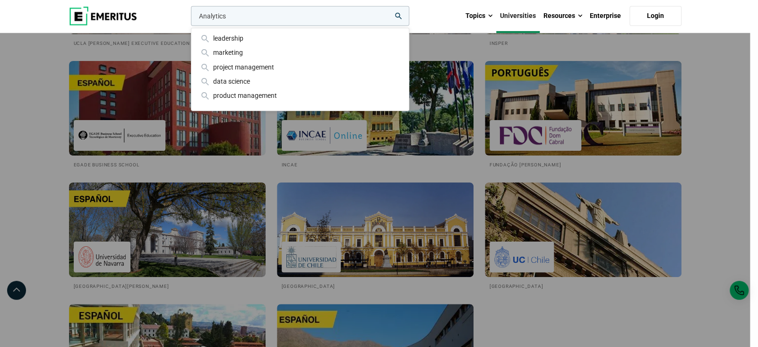
type input "Analytics"
click at [189, 18] on button "search" at bounding box center [189, 18] width 0 height 0
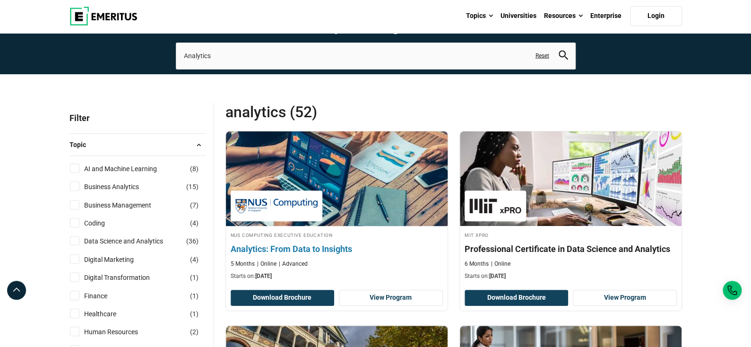
scroll to position [95, 0]
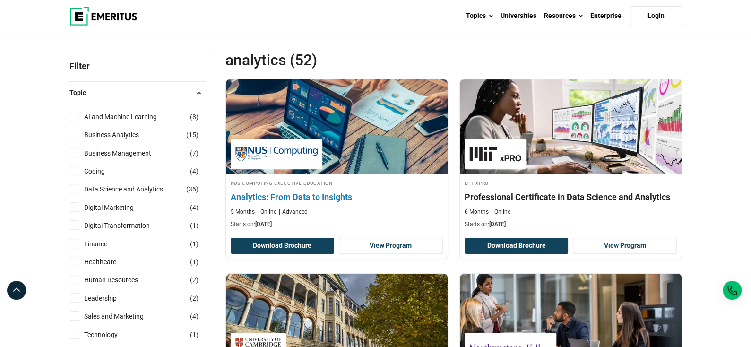
click at [311, 199] on h4 "Analytics: From Data to Insights" at bounding box center [337, 197] width 212 height 12
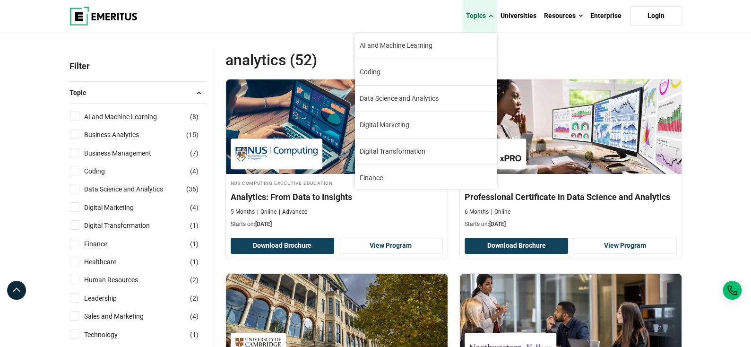
click at [477, 13] on link "Topics" at bounding box center [479, 16] width 34 height 33
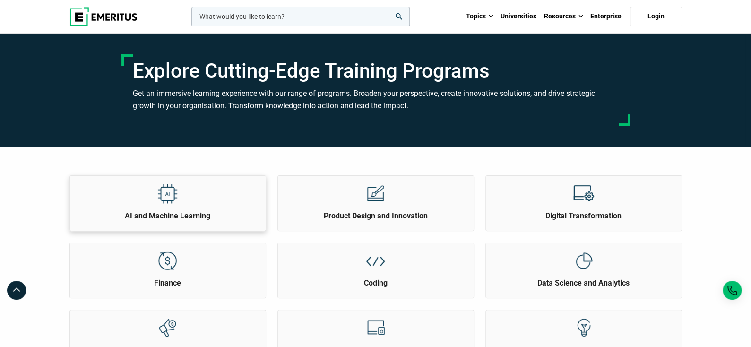
click at [177, 206] on div at bounding box center [167, 193] width 35 height 35
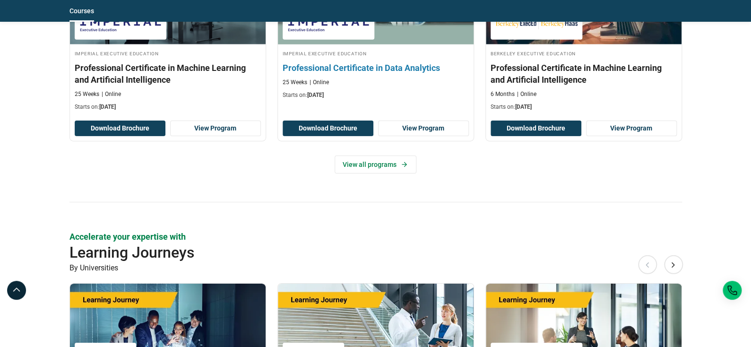
scroll to position [1559, 0]
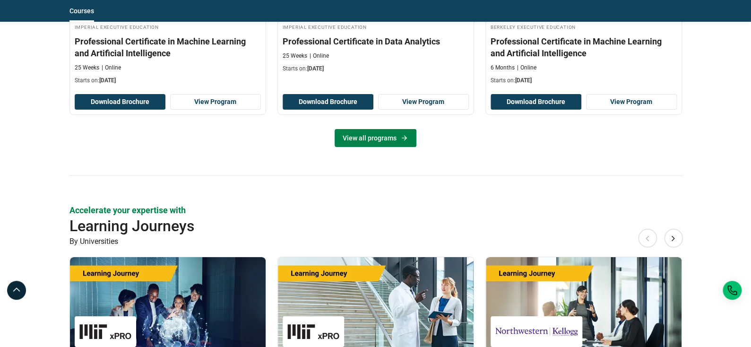
click at [368, 138] on link "View all programs" at bounding box center [376, 138] width 82 height 18
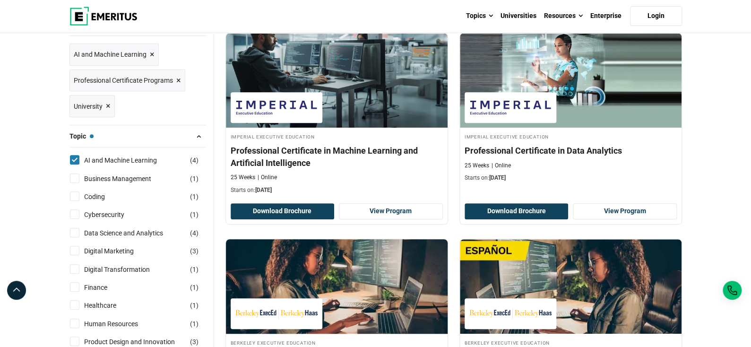
scroll to position [47, 0]
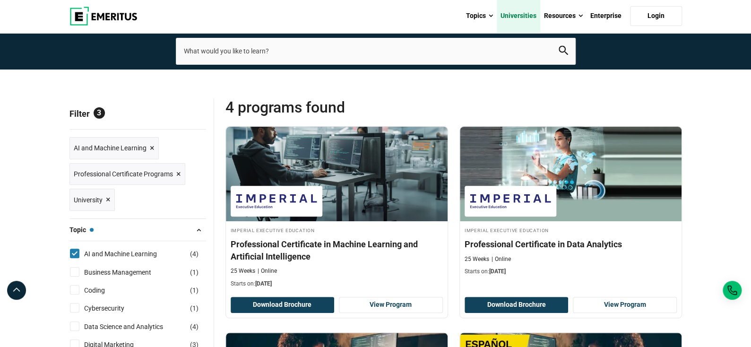
click at [525, 12] on link "Universities" at bounding box center [518, 16] width 43 height 33
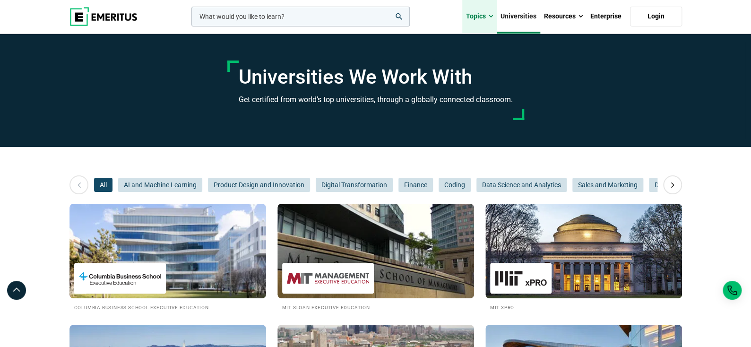
click at [467, 19] on link "Topics" at bounding box center [479, 16] width 34 height 33
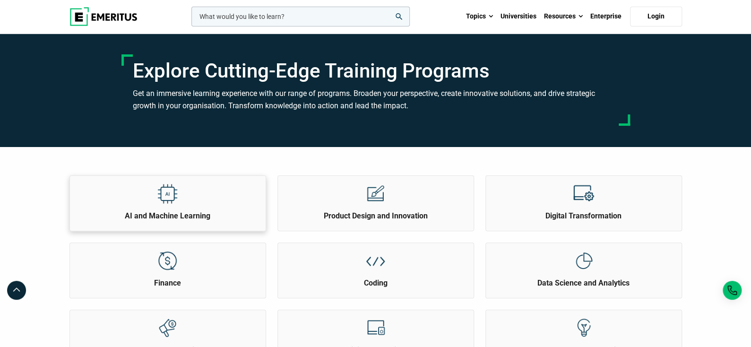
click at [180, 208] on div at bounding box center [167, 193] width 35 height 35
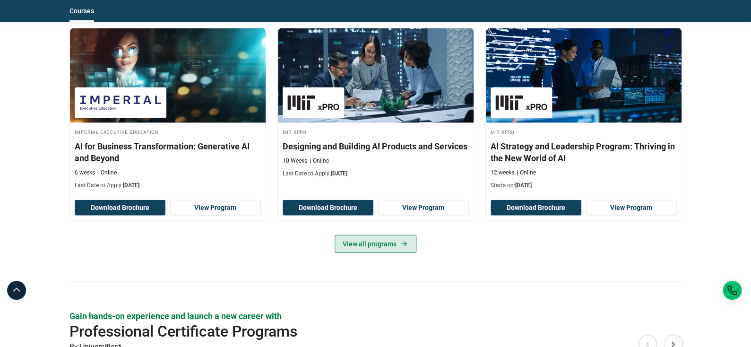
scroll to position [1134, 0]
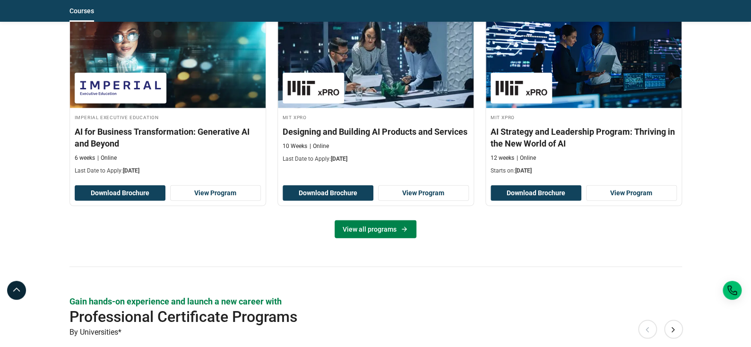
click at [380, 228] on link "View all programs" at bounding box center [376, 229] width 82 height 18
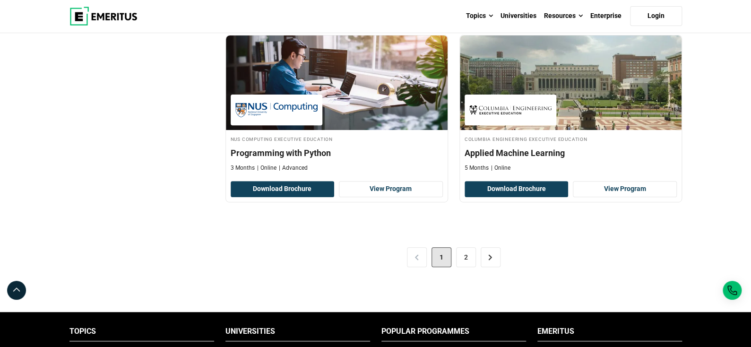
scroll to position [1984, 0]
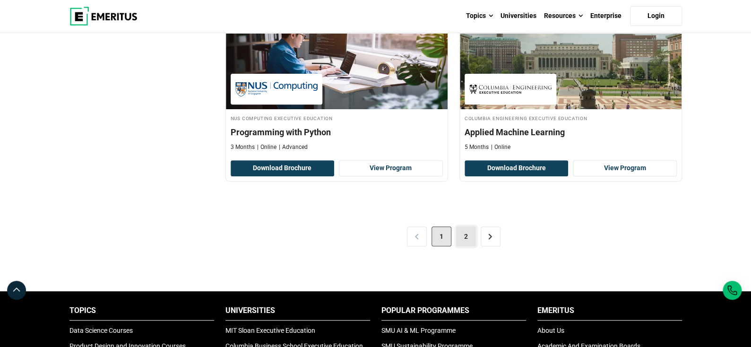
click at [467, 235] on link "2" at bounding box center [466, 236] width 20 height 20
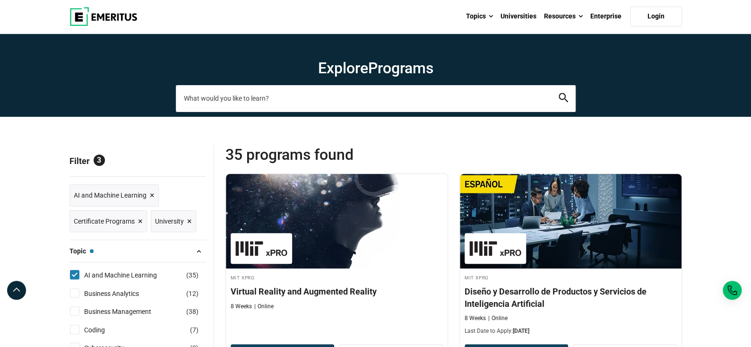
click at [390, 98] on input "search-page" at bounding box center [376, 98] width 400 height 26
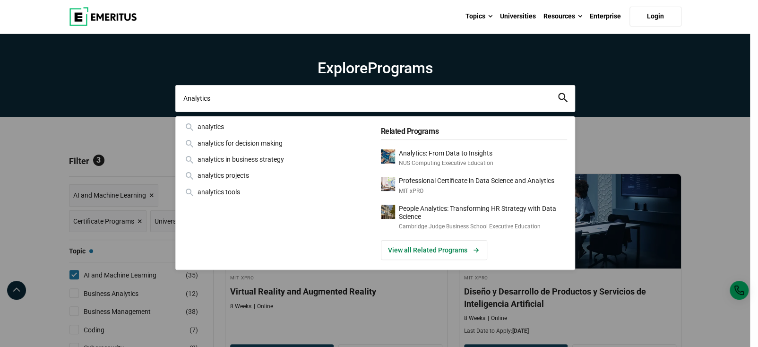
type input "Analytics"
click at [558, 93] on button "search" at bounding box center [562, 98] width 9 height 11
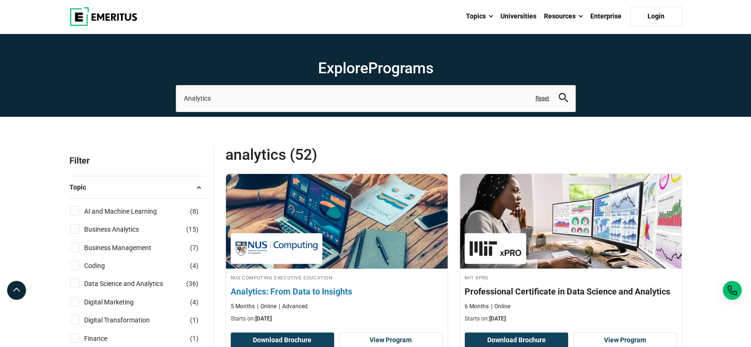
click at [270, 291] on h4 "Analytics: From Data to Insights" at bounding box center [337, 291] width 212 height 12
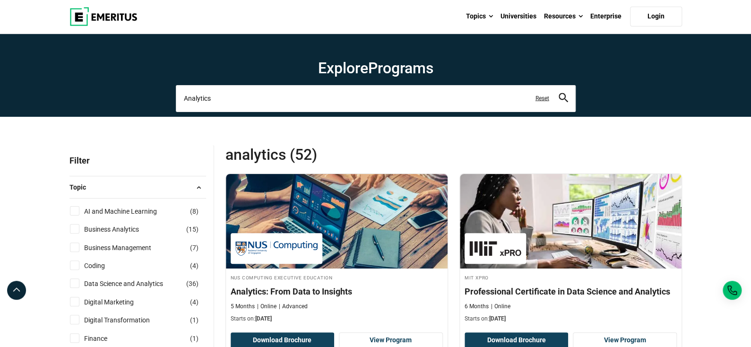
click at [392, 98] on input "Analytics" at bounding box center [376, 98] width 400 height 26
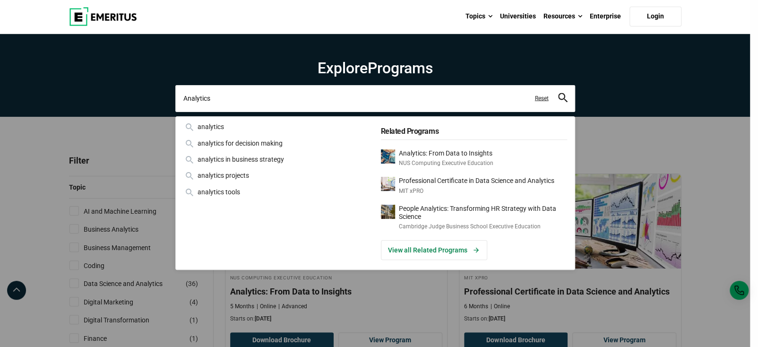
paste input "2. Artificial Intelligence (Offered by CMU"
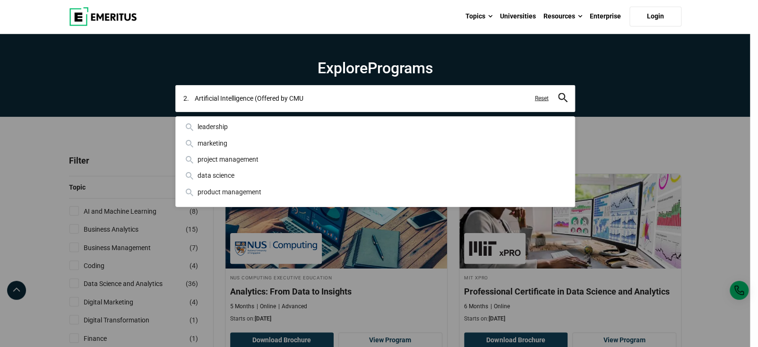
click at [196, 95] on input "2. Artificial Intelligence (Offered by CMU" at bounding box center [375, 98] width 400 height 26
drag, startPoint x: 196, startPoint y: 95, endPoint x: 121, endPoint y: 99, distance: 75.2
click at [175, 99] on div "2. Artificial Intelligence (Offered by CMU leadership marketing project managem…" at bounding box center [375, 98] width 400 height 26
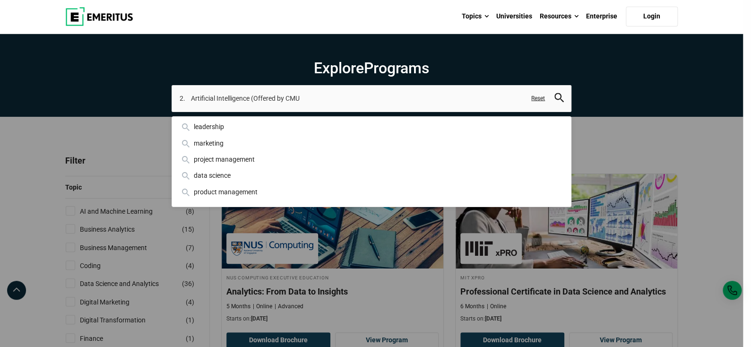
drag, startPoint x: 121, startPoint y: 99, endPoint x: 198, endPoint y: 93, distance: 77.7
click at [121, 98] on section "Explore Programs 2. Artificial Intelligence (Offered by CMU leadership marketin…" at bounding box center [371, 75] width 743 height 83
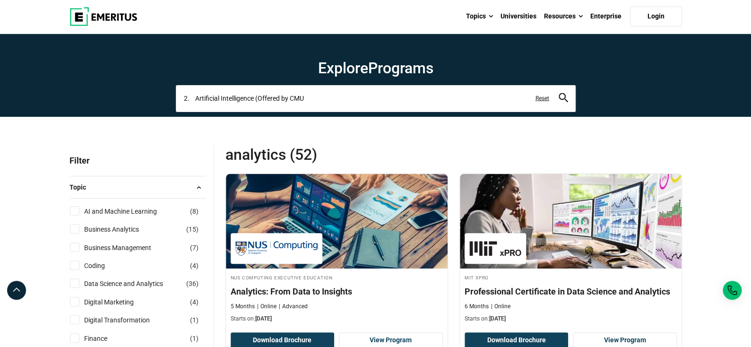
click at [196, 97] on input "2. Artificial Intelligence (Offered by CMU" at bounding box center [376, 98] width 400 height 26
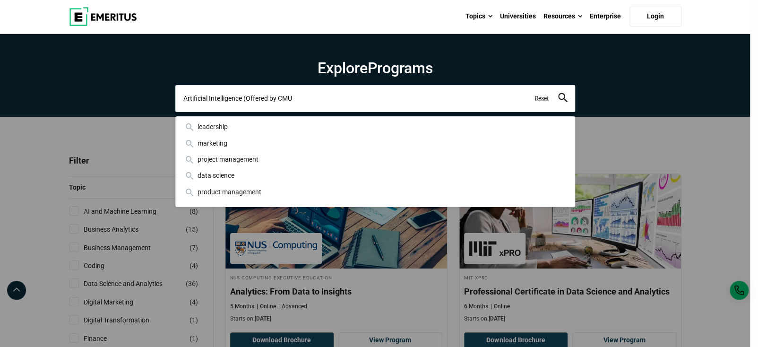
type input "Artificial Intelligence (Offered by CMU"
click at [558, 93] on button "search" at bounding box center [562, 98] width 9 height 11
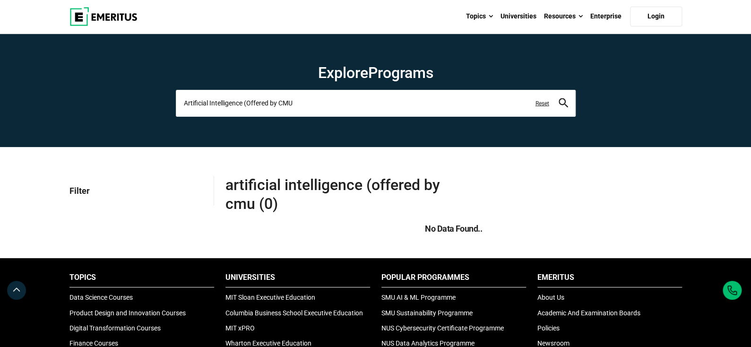
drag, startPoint x: 299, startPoint y: 100, endPoint x: 244, endPoint y: 106, distance: 54.7
click at [244, 106] on input "Artificial Intelligence (Offered by CMU" at bounding box center [376, 103] width 400 height 26
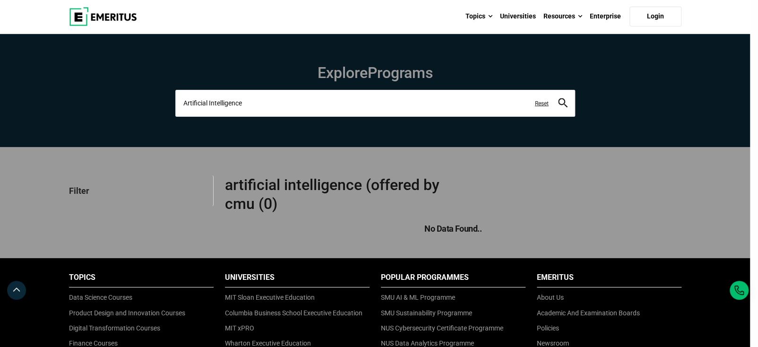
type input "Artificial Intelligence"
click at [558, 98] on button "search" at bounding box center [562, 103] width 9 height 11
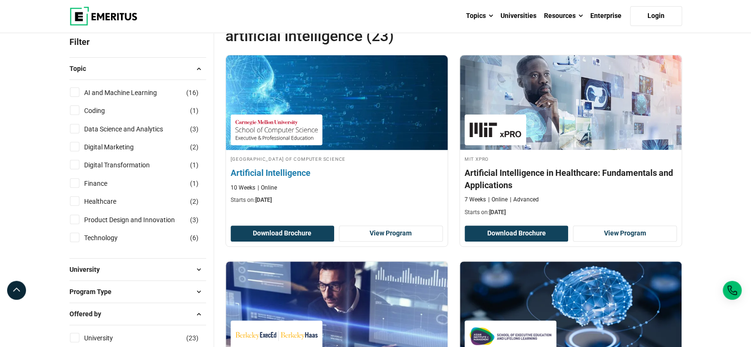
scroll to position [141, 0]
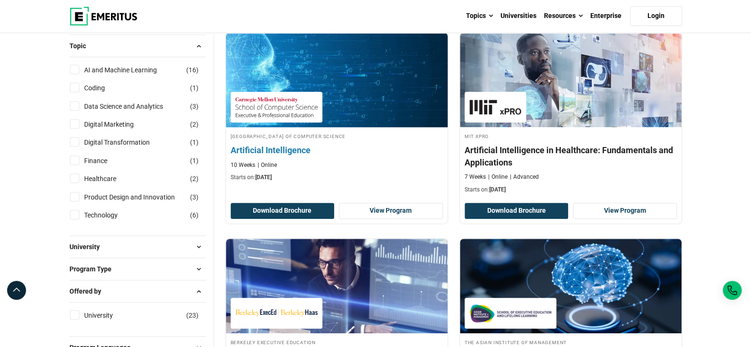
click at [260, 144] on h4 "Artificial Intelligence" at bounding box center [337, 150] width 212 height 12
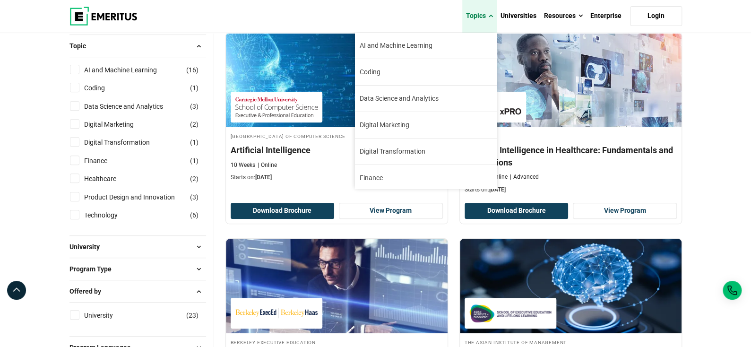
click at [491, 16] on span at bounding box center [491, 15] width 4 height 9
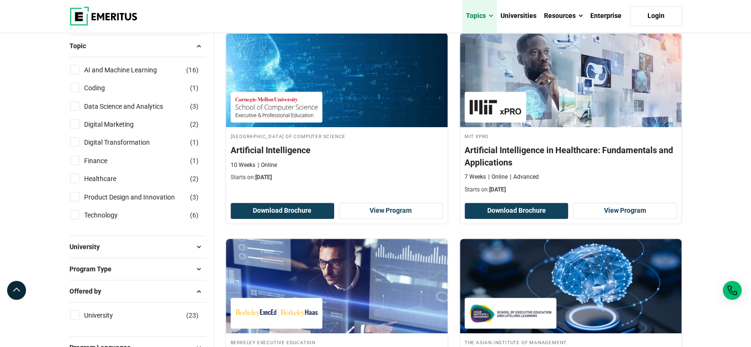
click at [480, 15] on link "Topics" at bounding box center [479, 16] width 34 height 33
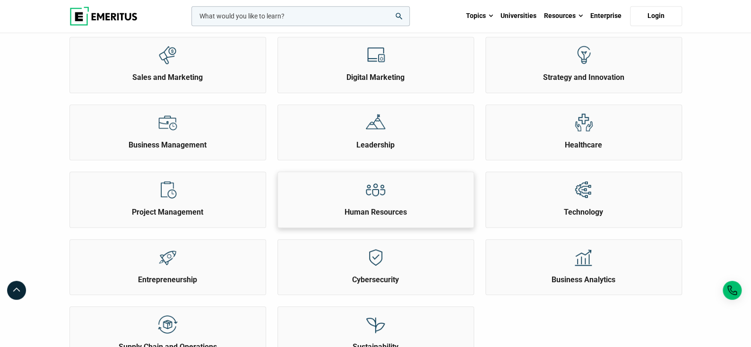
scroll to position [284, 0]
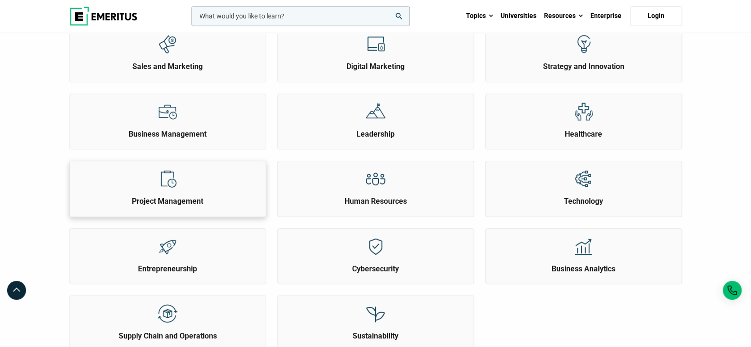
click at [149, 181] on div "Project Management" at bounding box center [168, 183] width 196 height 45
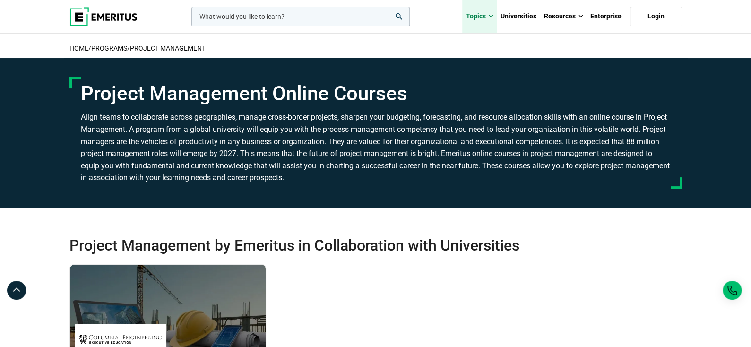
click at [475, 16] on link "Topics" at bounding box center [479, 16] width 34 height 33
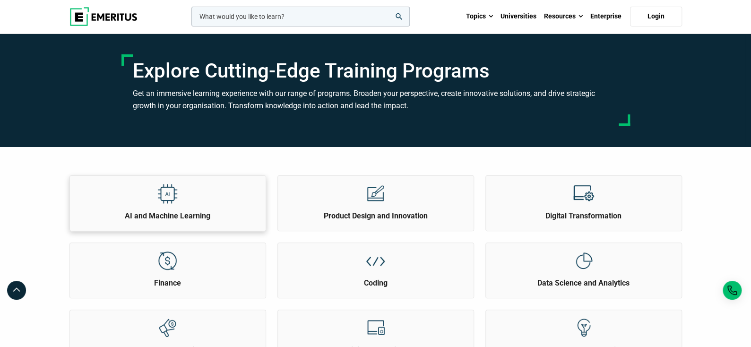
click at [177, 201] on img at bounding box center [167, 193] width 21 height 21
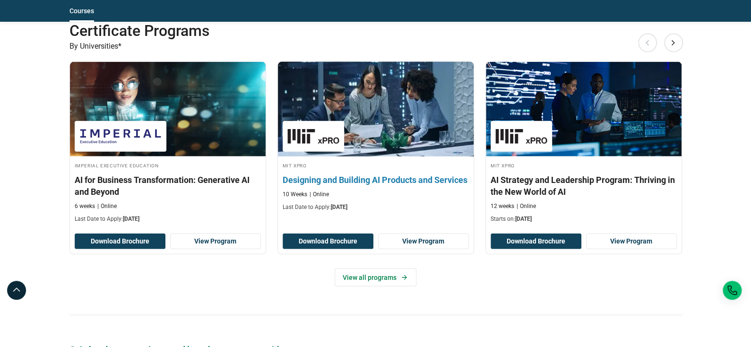
scroll to position [1086, 0]
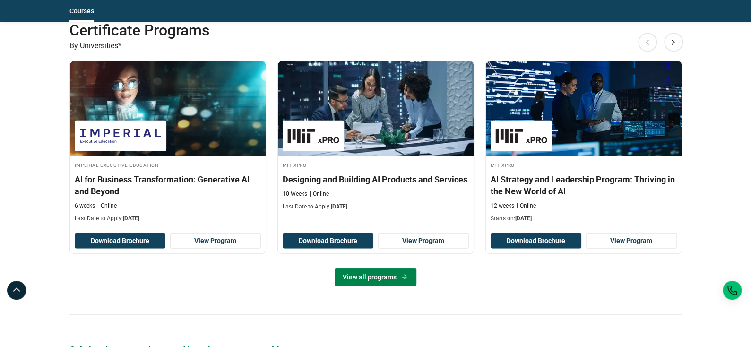
click at [384, 279] on link "View all programs" at bounding box center [376, 277] width 82 height 18
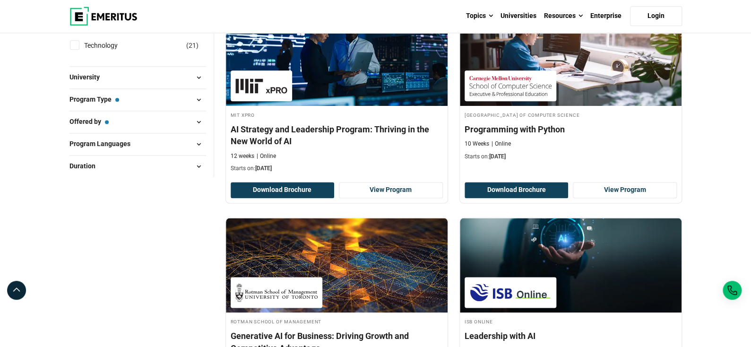
scroll to position [614, 0]
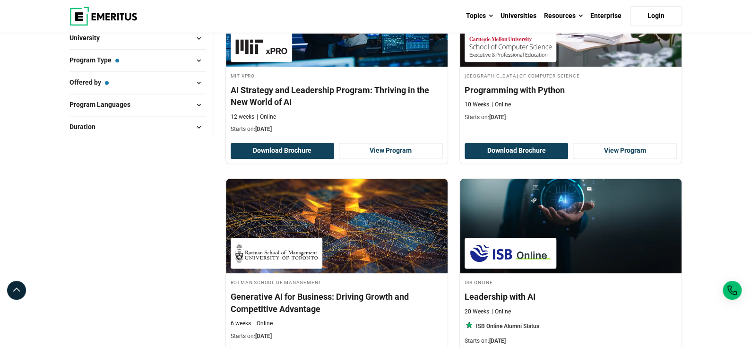
click at [116, 124] on button "Duration" at bounding box center [137, 127] width 137 height 14
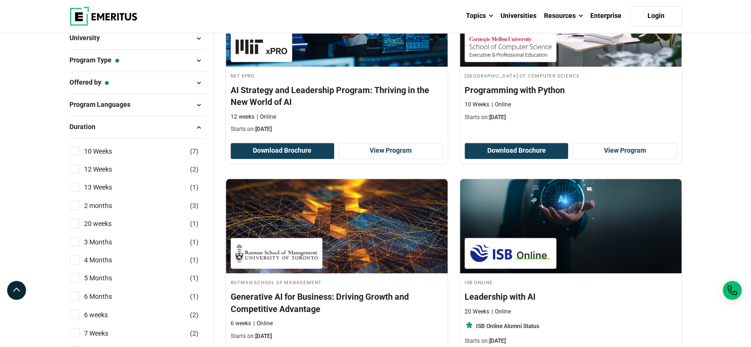
click at [114, 127] on button "Duration" at bounding box center [137, 127] width 137 height 14
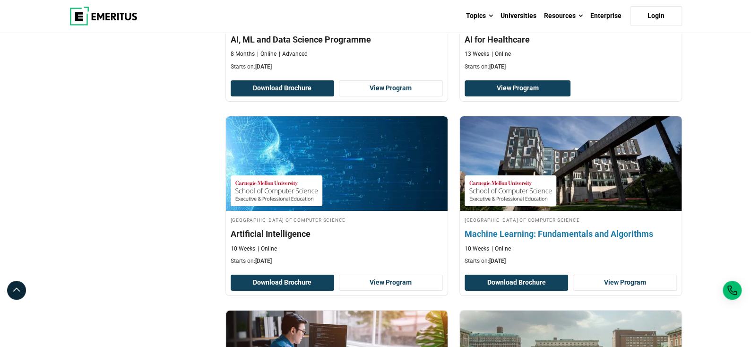
scroll to position [1701, 0]
